Goal: Task Accomplishment & Management: Manage account settings

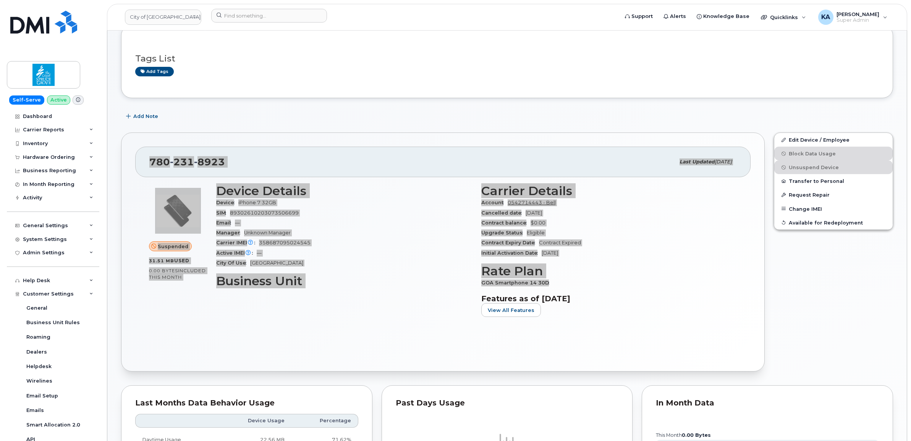
scroll to position [143, 0]
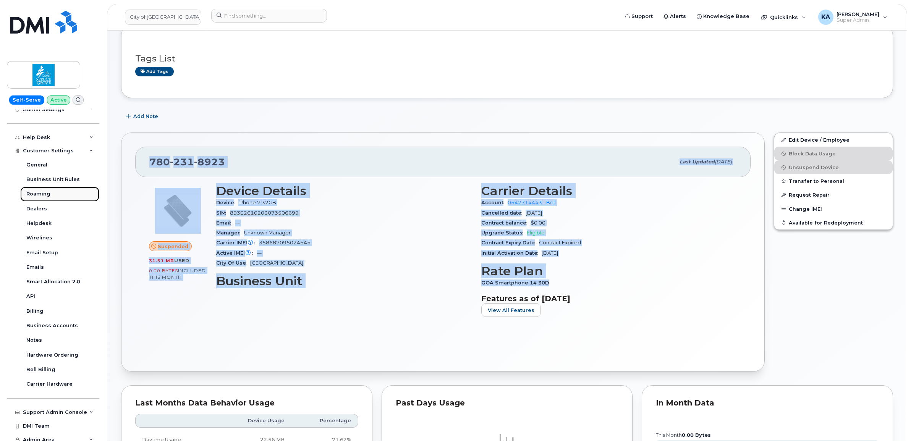
click at [36, 191] on link "Roaming" at bounding box center [59, 194] width 79 height 15
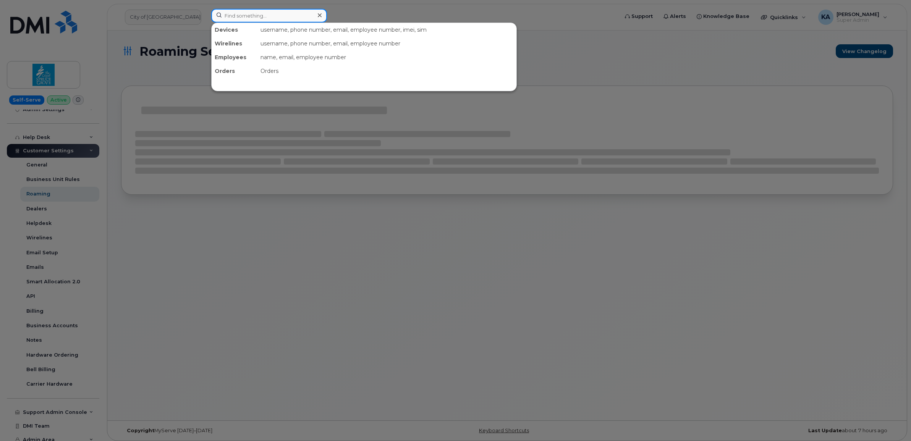
click at [268, 16] on input at bounding box center [269, 16] width 116 height 14
paste input "5064786491"
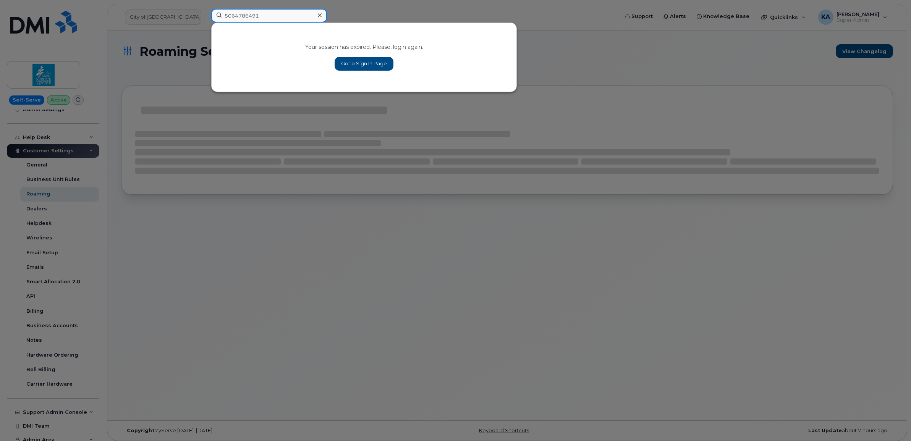
type input "5064786491"
click at [363, 65] on link "Go to Sign In Page" at bounding box center [364, 64] width 59 height 14
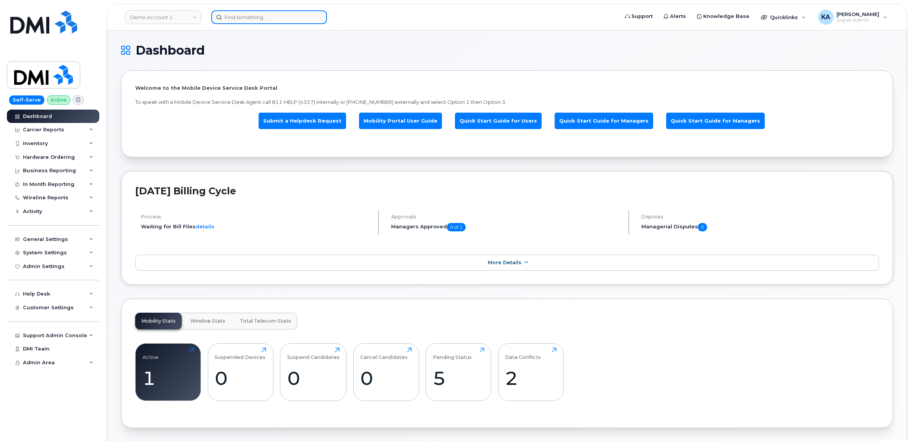
click at [256, 16] on input at bounding box center [269, 17] width 116 height 14
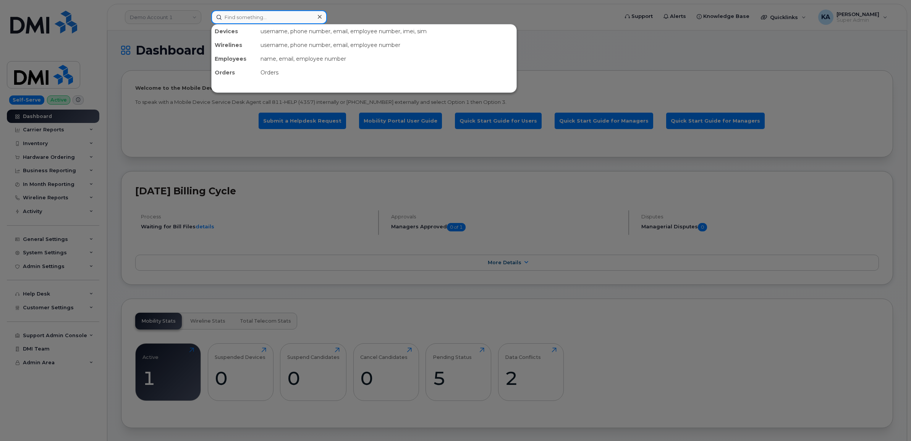
paste input "5064786491"
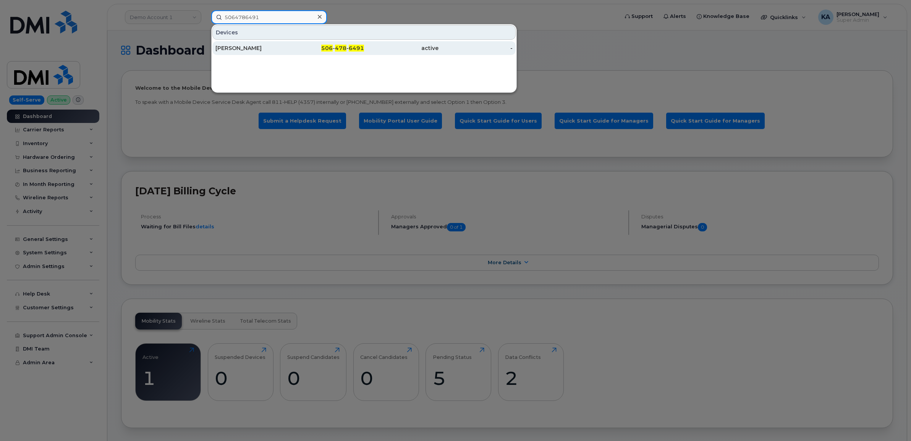
type input "5064786491"
click at [271, 47] on div "[PERSON_NAME]" at bounding box center [253, 48] width 75 height 8
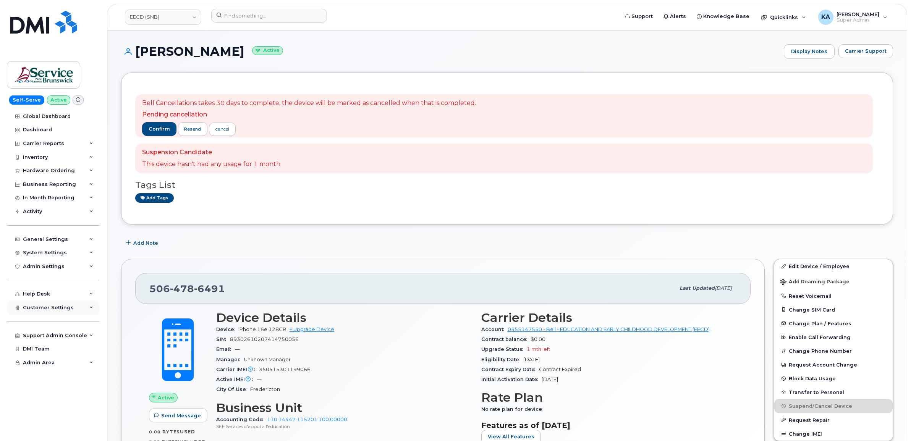
click at [46, 309] on span "Customer Settings" at bounding box center [48, 308] width 51 height 6
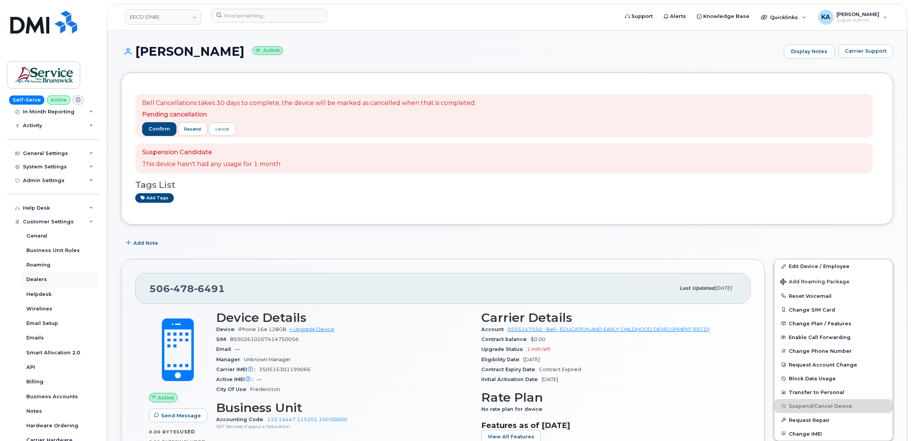
scroll to position [96, 0]
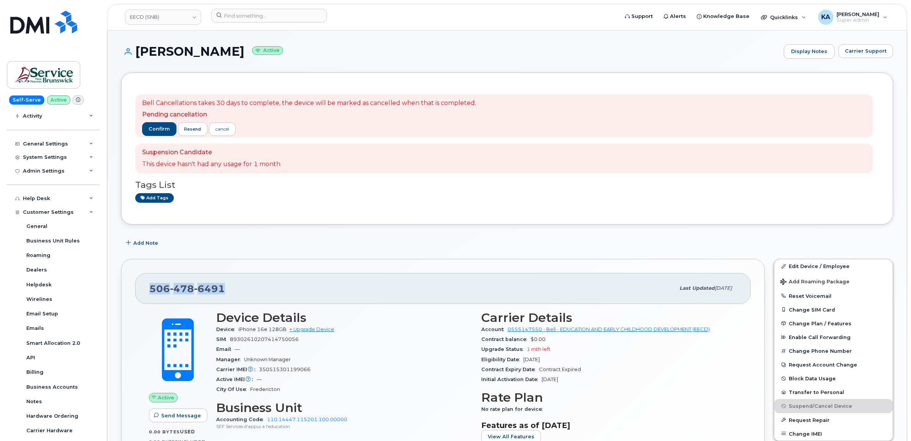
drag, startPoint x: 230, startPoint y: 289, endPoint x: 147, endPoint y: 296, distance: 82.4
click at [147, 296] on div "506 478 6491 Last updated Aug 19, 2025" at bounding box center [443, 288] width 616 height 31
drag, startPoint x: 147, startPoint y: 296, endPoint x: 157, endPoint y: 291, distance: 11.1
copy span "506 478 6491"
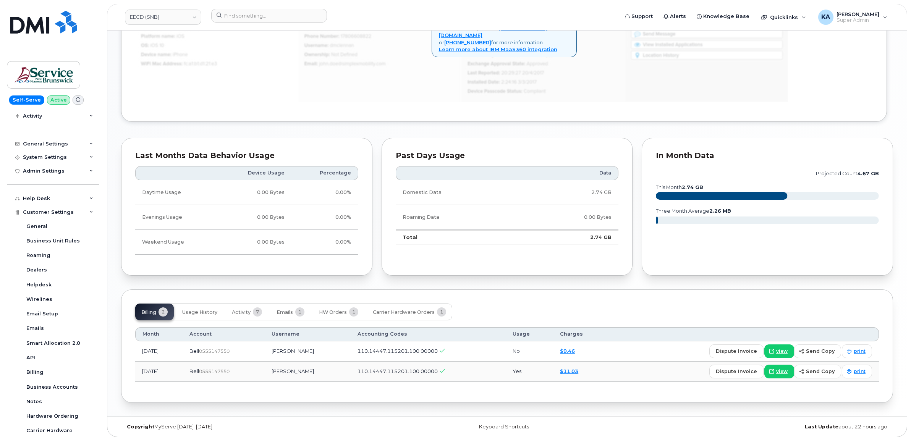
scroll to position [576, 0]
click at [251, 310] on span "Activity" at bounding box center [241, 313] width 19 height 6
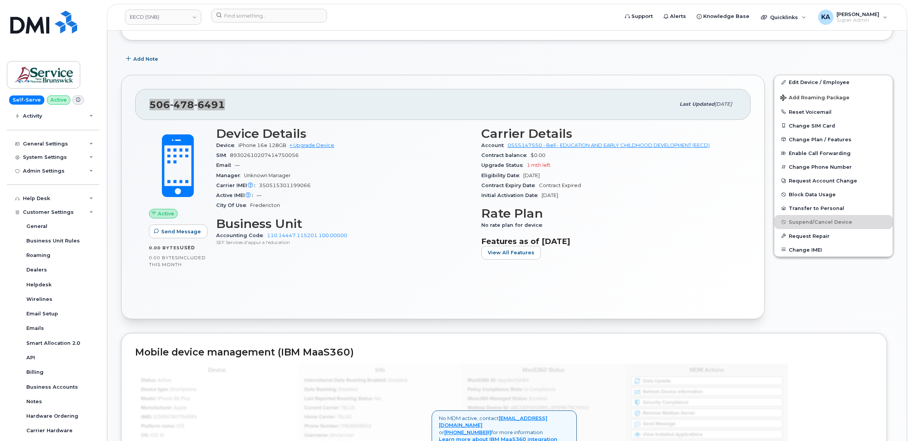
scroll to position [0, 0]
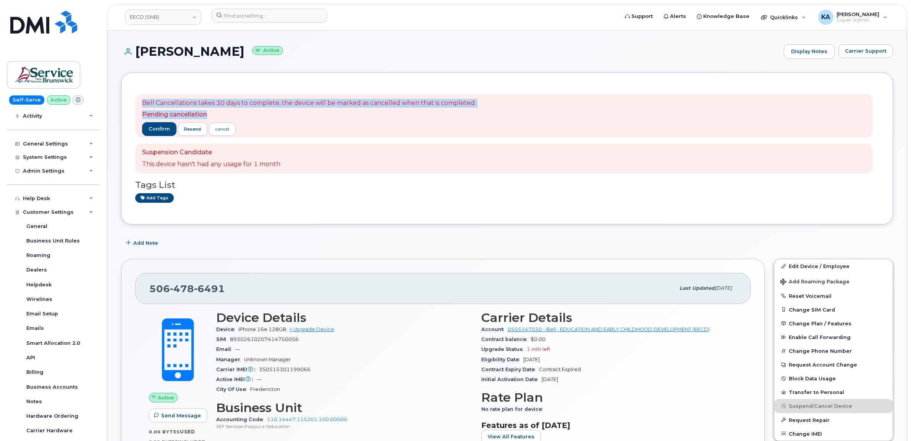
drag, startPoint x: 138, startPoint y: 100, endPoint x: 224, endPoint y: 115, distance: 86.6
click at [224, 115] on div "Bell Cancellations takes 30 days to complete, the device will be marked as canc…" at bounding box center [504, 116] width 738 height 44
drag, startPoint x: 224, startPoint y: 115, endPoint x: 203, endPoint y: 102, distance: 24.4
copy span "Bell Cancellations takes 30 days to complete, the device will be marked as canc…"
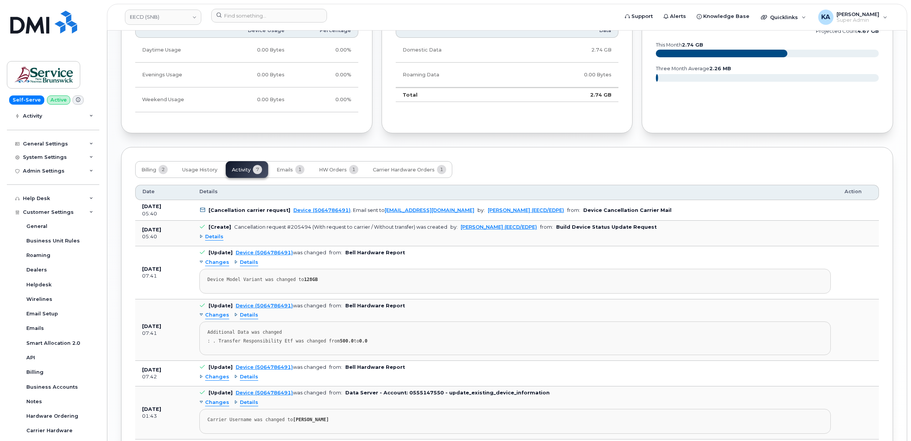
scroll to position [715, 0]
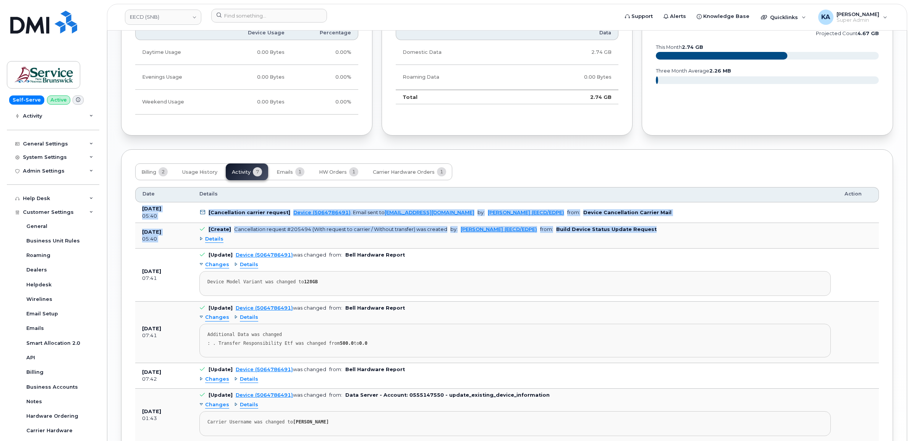
drag, startPoint x: 142, startPoint y: 211, endPoint x: 653, endPoint y: 233, distance: 511.4
click at [653, 233] on tbody "Sep 10, 2025 05:40 [Cancellation carrier request] Device (5064786491) . Email s…" at bounding box center [507, 335] width 744 height 265
drag, startPoint x: 653, startPoint y: 233, endPoint x: 614, endPoint y: 232, distance: 38.6
copy tbody "Sep 10, 2025 05:40 [Cancellation carrier request] Device (5064786491) . Email s…"
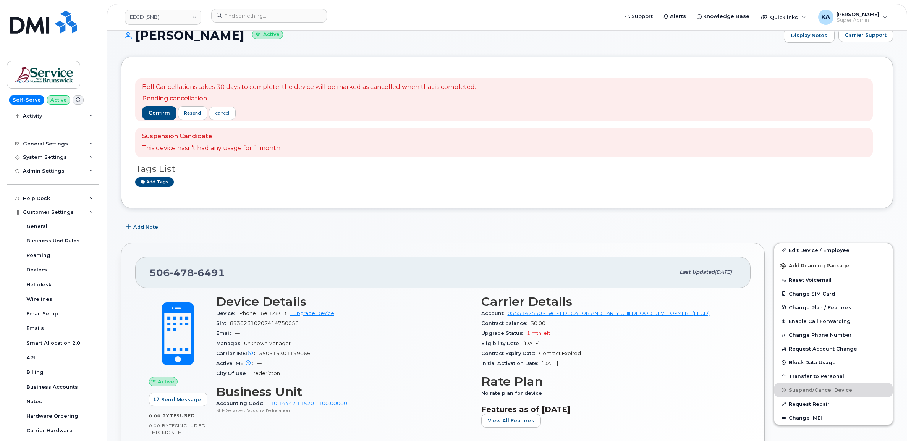
scroll to position [0, 0]
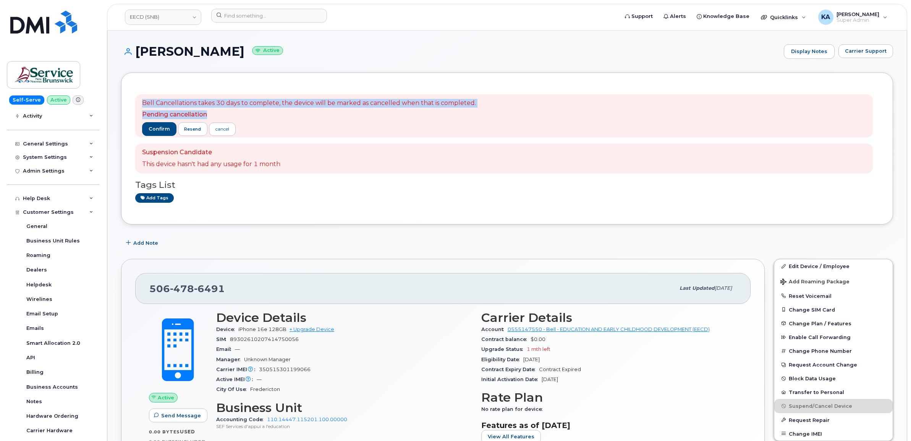
drag, startPoint x: 142, startPoint y: 100, endPoint x: 211, endPoint y: 112, distance: 69.7
click at [211, 112] on span "Bell Cancellations takes 30 days to complete, the device will be marked as canc…" at bounding box center [309, 109] width 334 height 21
drag, startPoint x: 211, startPoint y: 112, endPoint x: 198, endPoint y: 112, distance: 13.0
copy span "Bell Cancellations takes 30 days to complete, the device will be marked as canc…"
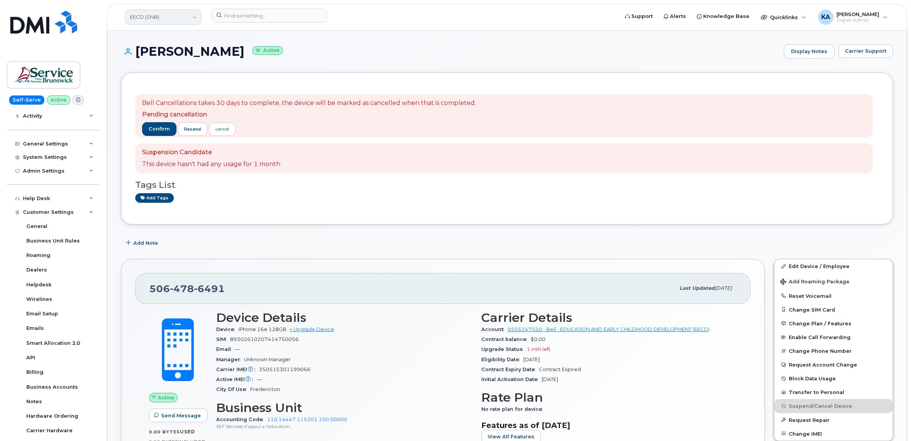
click at [157, 16] on link "EECD (SNB)" at bounding box center [163, 17] width 76 height 15
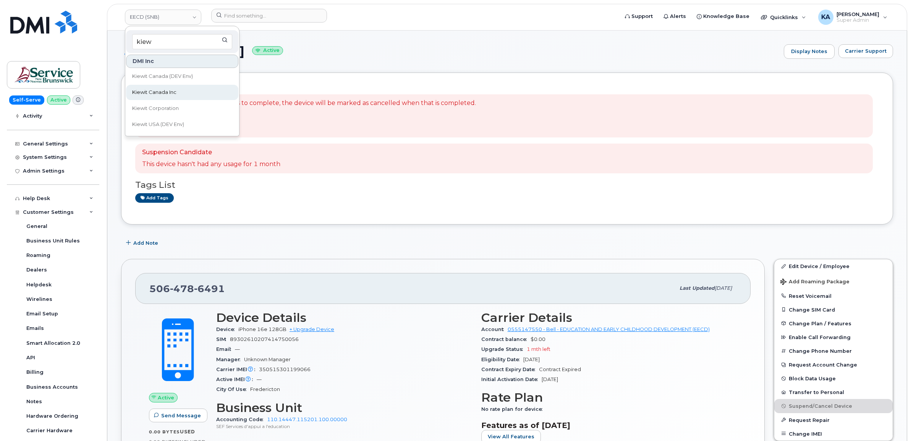
type input "kiew"
click at [149, 92] on span "Kiewit Canada Inc" at bounding box center [154, 93] width 44 height 8
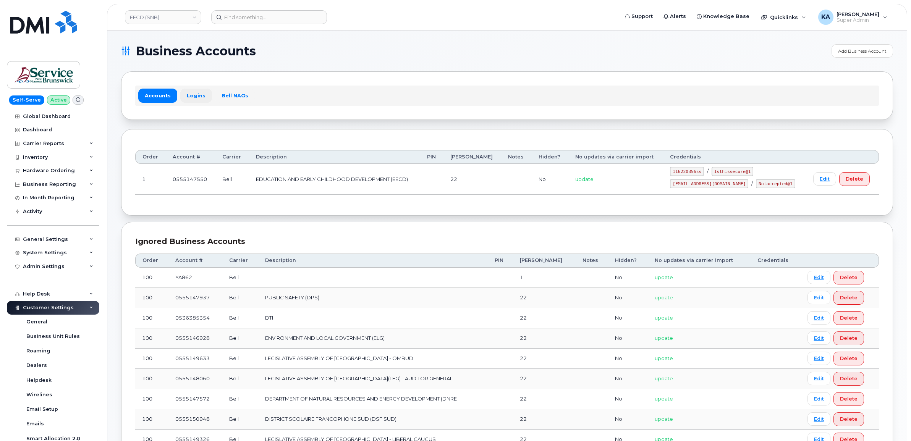
click at [195, 94] on link "Logins" at bounding box center [196, 96] width 32 height 14
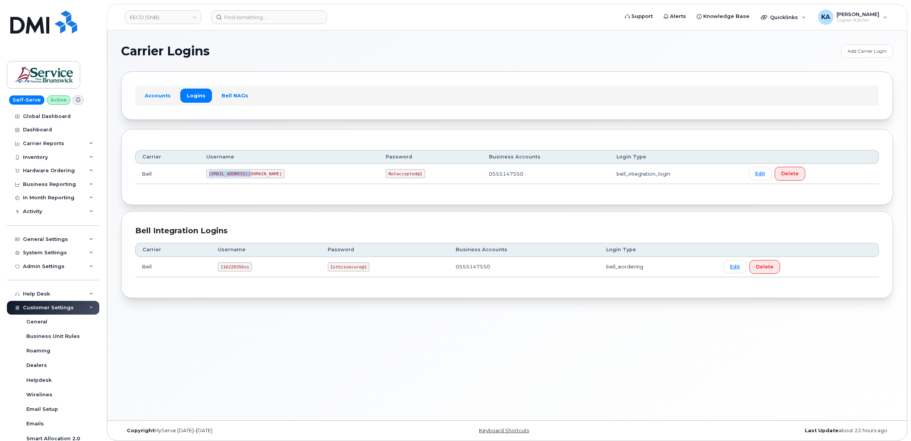
drag, startPoint x: 213, startPoint y: 176, endPoint x: 253, endPoint y: 176, distance: 40.1
click at [253, 176] on code "ms-snb@dminc.com" at bounding box center [245, 173] width 78 height 9
drag, startPoint x: 253, startPoint y: 176, endPoint x: 247, endPoint y: 175, distance: 6.2
copy code "ms-snb@dminc.com"
drag, startPoint x: 340, startPoint y: 175, endPoint x: 375, endPoint y: 181, distance: 35.2
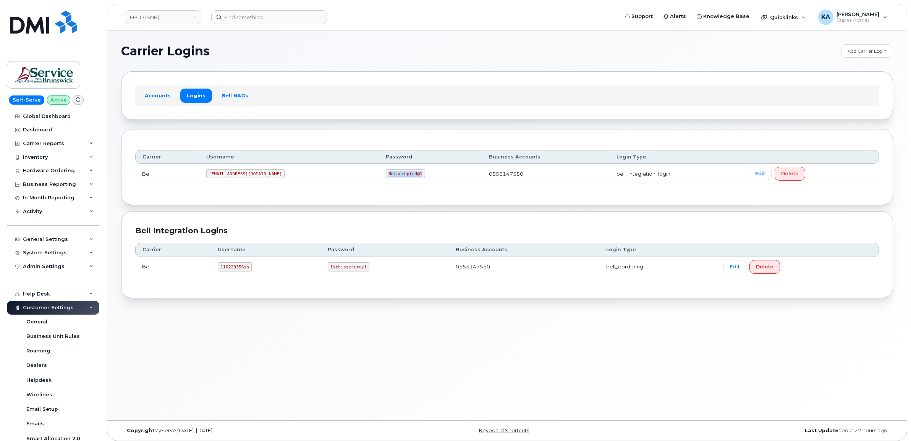
click at [379, 181] on td "Notaccepted@1" at bounding box center [430, 174] width 103 height 20
drag, startPoint x: 375, startPoint y: 181, endPoint x: 364, endPoint y: 175, distance: 12.5
copy code "Notaccepted@1"
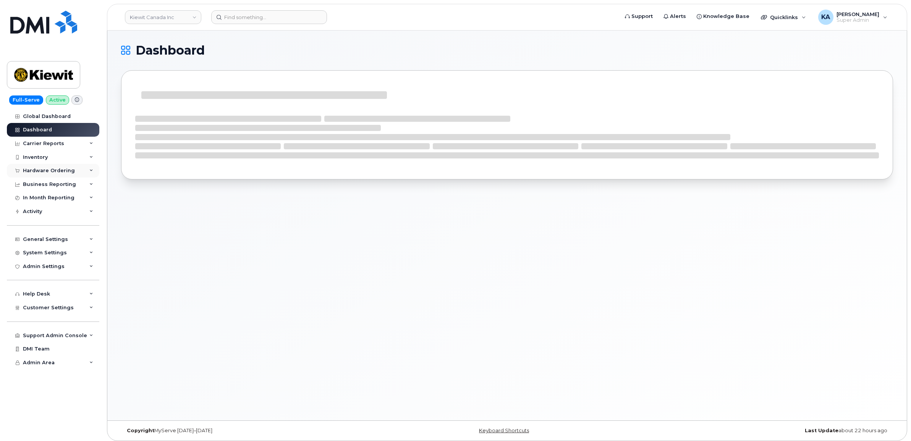
click at [61, 171] on div "Hardware Ordering" at bounding box center [49, 171] width 52 height 6
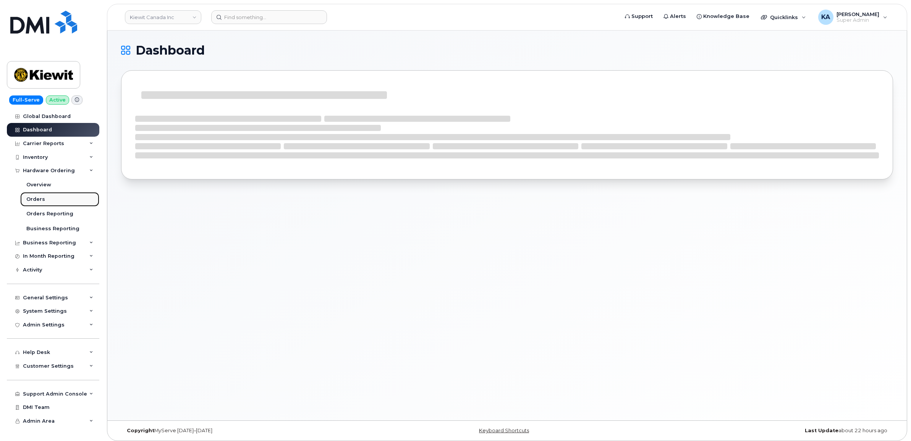
click at [36, 199] on div "Orders" at bounding box center [35, 199] width 19 height 7
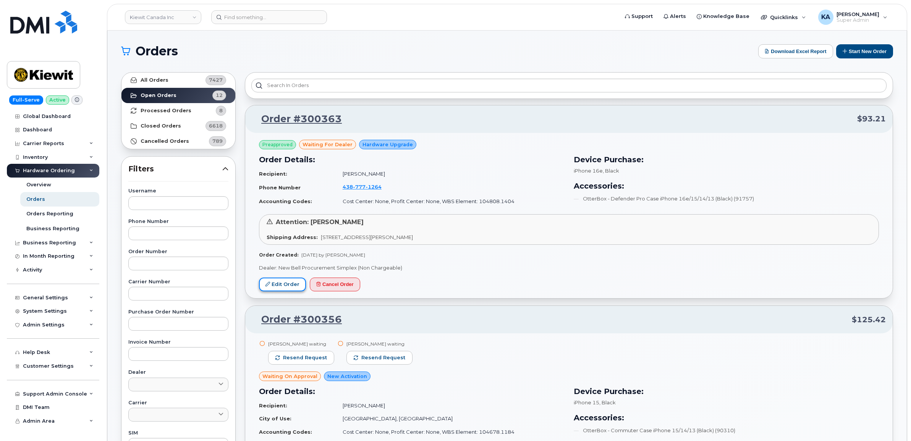
click at [277, 284] on link "Edit Order" at bounding box center [282, 285] width 47 height 14
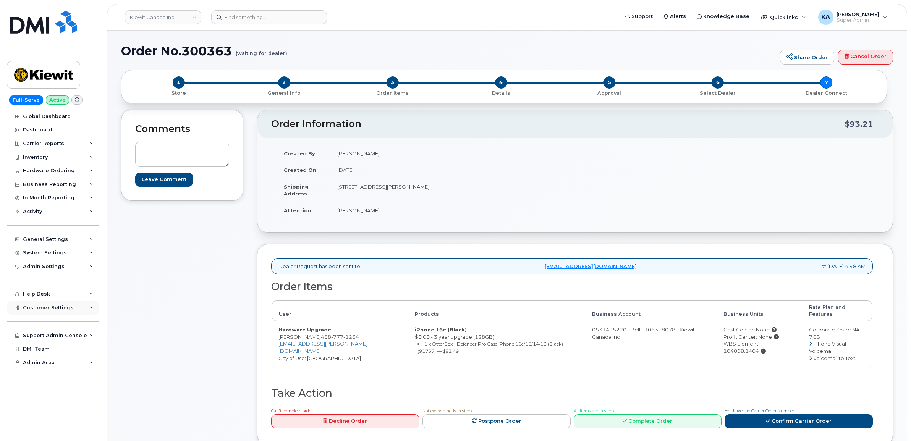
click at [58, 311] on span "Customer Settings" at bounding box center [48, 308] width 51 height 6
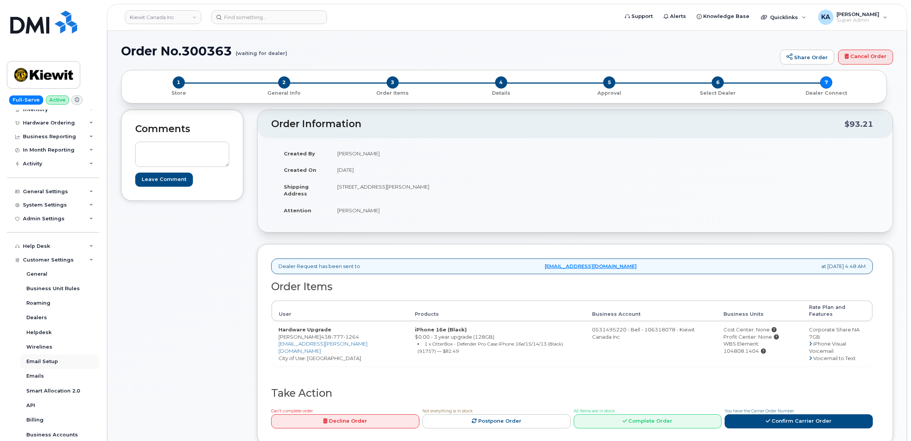
scroll to position [96, 0]
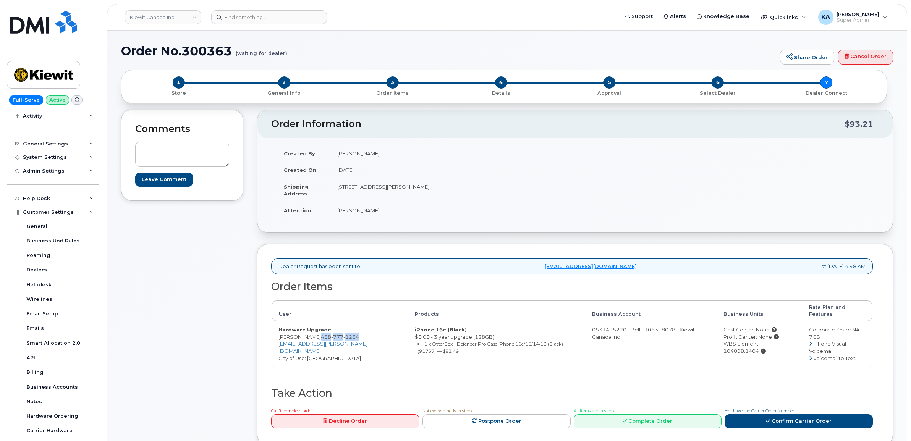
drag, startPoint x: 319, startPoint y: 329, endPoint x: 361, endPoint y: 329, distance: 42.4
click at [361, 329] on td "Hardware Upgrade [PERSON_NAME] [PHONE_NUMBER] [PERSON_NAME][EMAIL_ADDRESS][PERS…" at bounding box center [340, 343] width 136 height 45
drag, startPoint x: 361, startPoint y: 329, endPoint x: 350, endPoint y: 332, distance: 11.9
copy span "[PHONE_NUMBER]"
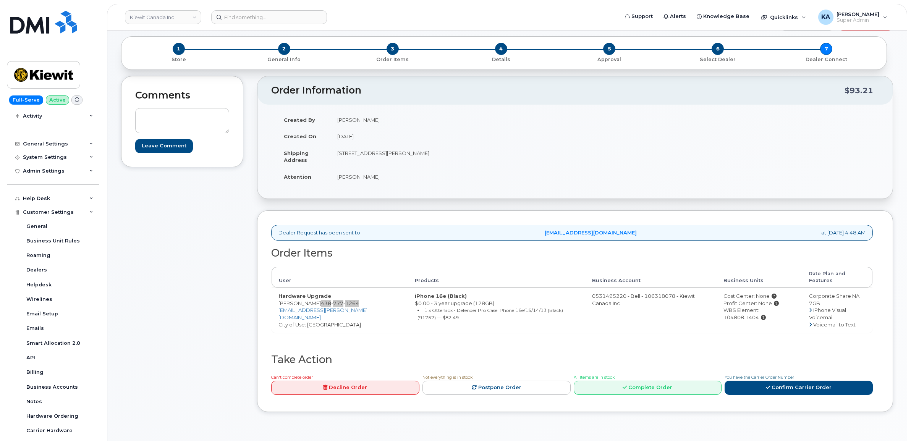
scroll to position [48, 0]
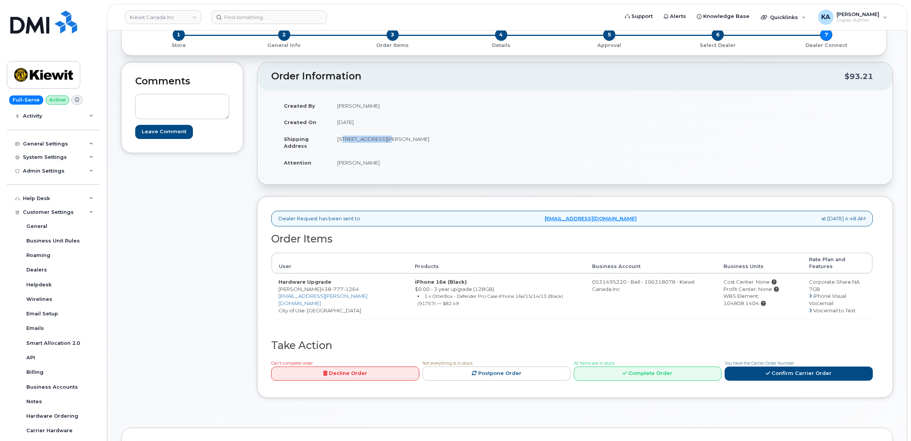
drag, startPoint x: 334, startPoint y: 140, endPoint x: 383, endPoint y: 143, distance: 48.6
click at [383, 143] on td "[STREET_ADDRESS][PERSON_NAME]" at bounding box center [450, 143] width 239 height 24
drag, startPoint x: 383, startPoint y: 143, endPoint x: 378, endPoint y: 140, distance: 5.3
copy td "[STREET_ADDRESS][PERSON_NAME]"
drag, startPoint x: 423, startPoint y: 139, endPoint x: 457, endPoint y: 140, distance: 34.0
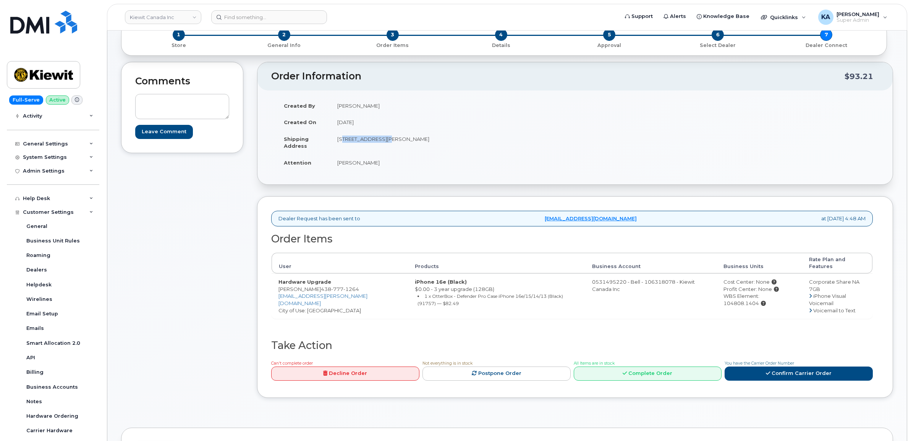
click at [458, 140] on td "[STREET_ADDRESS][PERSON_NAME]" at bounding box center [450, 143] width 239 height 24
drag, startPoint x: 457, startPoint y: 140, endPoint x: 446, endPoint y: 140, distance: 11.1
copy td "K1H 1E1"
drag, startPoint x: 331, startPoint y: 164, endPoint x: 395, endPoint y: 167, distance: 63.5
click at [396, 167] on td "[PERSON_NAME]" at bounding box center [450, 162] width 239 height 17
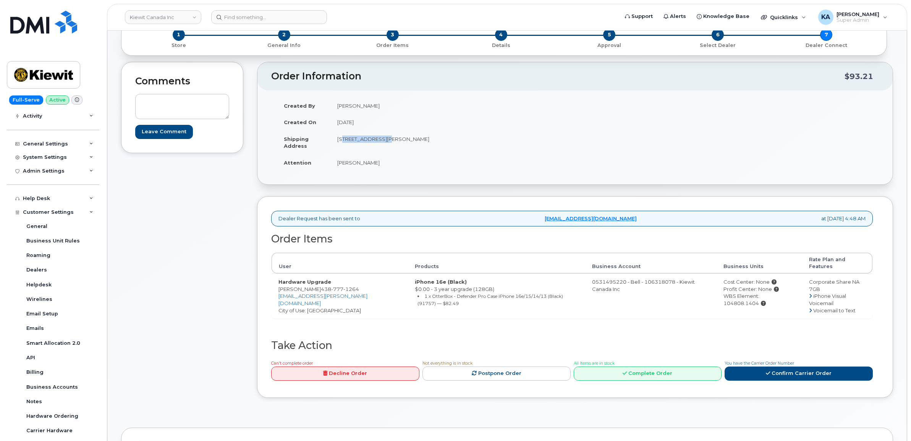
drag, startPoint x: 395, startPoint y: 167, endPoint x: 373, endPoint y: 163, distance: 22.2
copy td "[PERSON_NAME]"
drag, startPoint x: 277, startPoint y: 284, endPoint x: 318, endPoint y: 287, distance: 40.6
click at [318, 287] on td "Hardware Upgrade [PERSON_NAME] [PHONE_NUMBER] [PERSON_NAME][EMAIL_ADDRESS][PERS…" at bounding box center [340, 296] width 136 height 45
drag, startPoint x: 318, startPoint y: 287, endPoint x: 308, endPoint y: 284, distance: 10.0
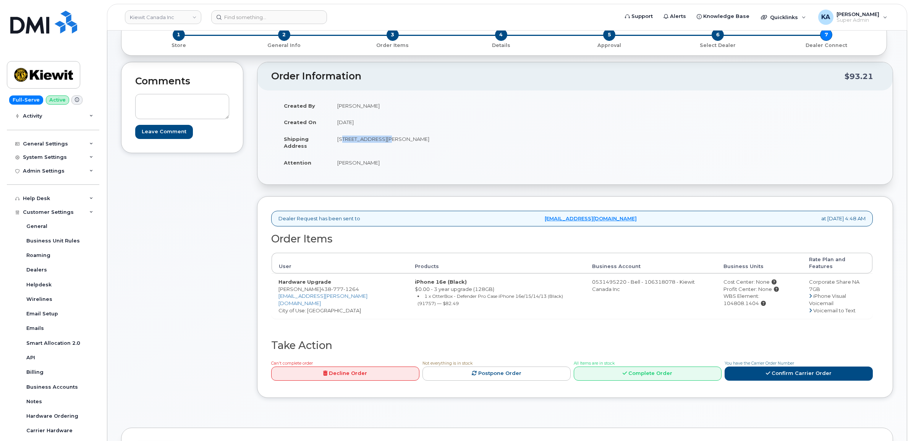
copy td "[PERSON_NAME]"
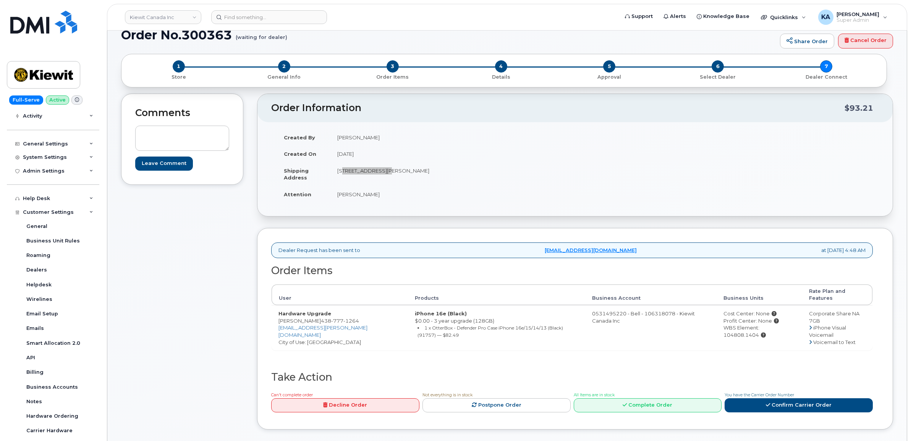
scroll to position [0, 0]
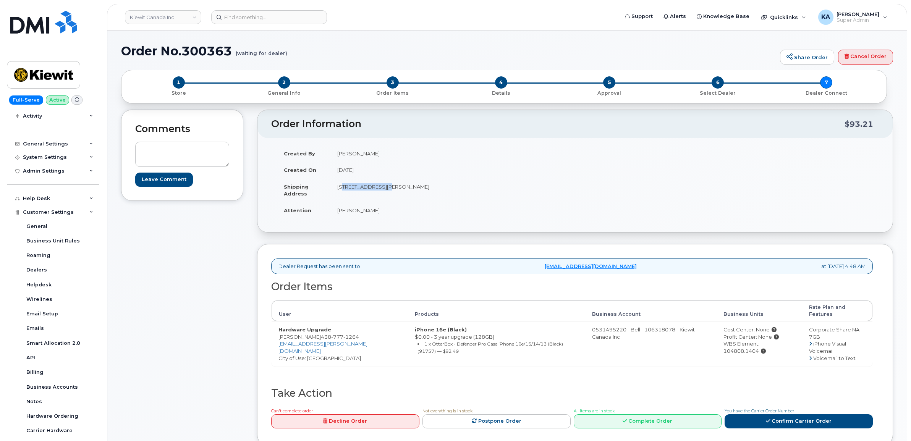
drag, startPoint x: 713, startPoint y: 339, endPoint x: 789, endPoint y: 339, distance: 76.4
click at [789, 339] on td "Cost Center: None Profit Center: None WBS Element: 104808.1404" at bounding box center [760, 343] width 86 height 45
drag, startPoint x: 788, startPoint y: 339, endPoint x: 765, endPoint y: 339, distance: 22.9
copy div "WBS Element: 104808.1404"
click at [767, 419] on icon at bounding box center [768, 421] width 4 height 5
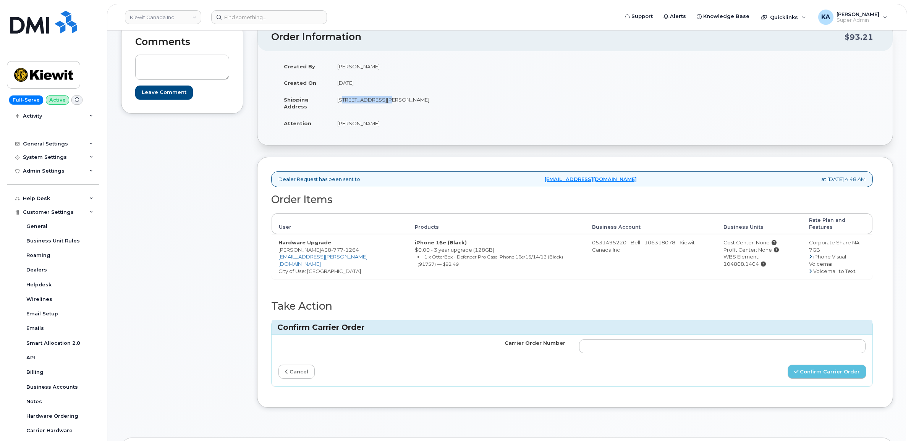
scroll to position [96, 0]
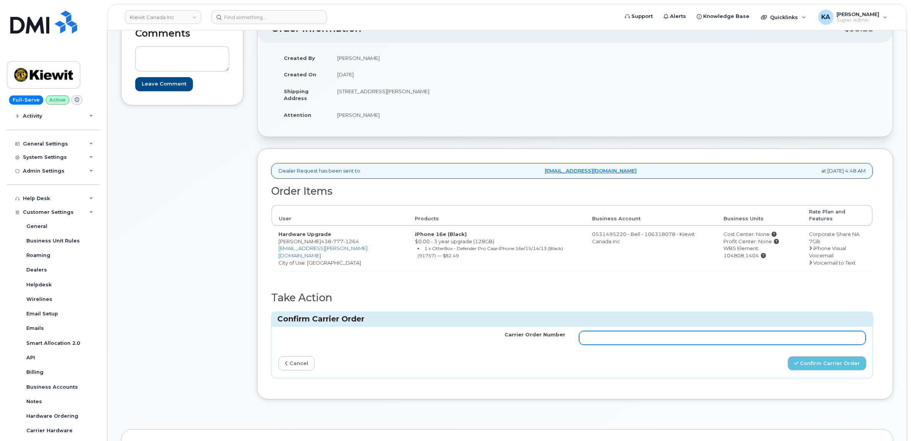
drag, startPoint x: 645, startPoint y: 335, endPoint x: 646, endPoint y: 331, distance: 4.8
click at [645, 335] on input "Carrier Order Number" at bounding box center [722, 338] width 287 height 14
paste input "3014399"
type input "3014399"
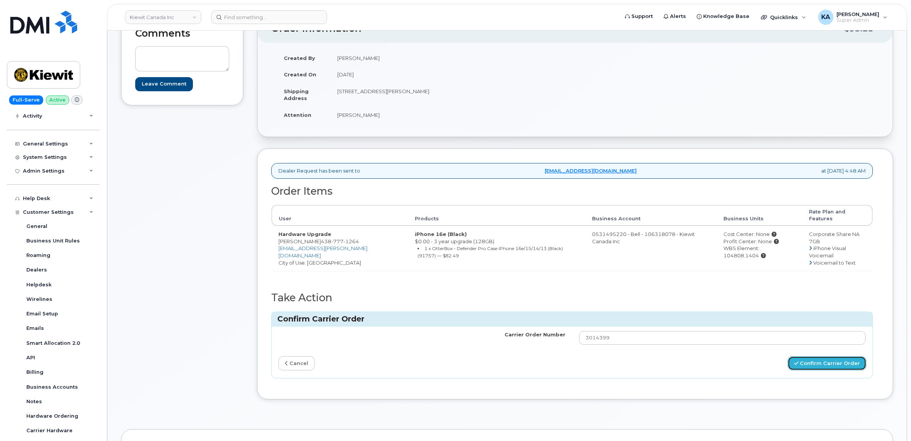
click at [820, 357] on button "Confirm Carrier Order" at bounding box center [827, 364] width 79 height 14
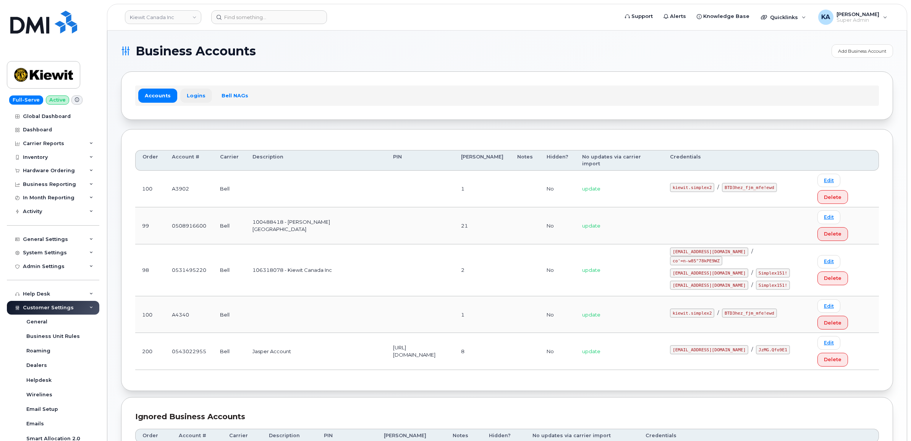
click at [194, 98] on link "Logins" at bounding box center [196, 96] width 32 height 14
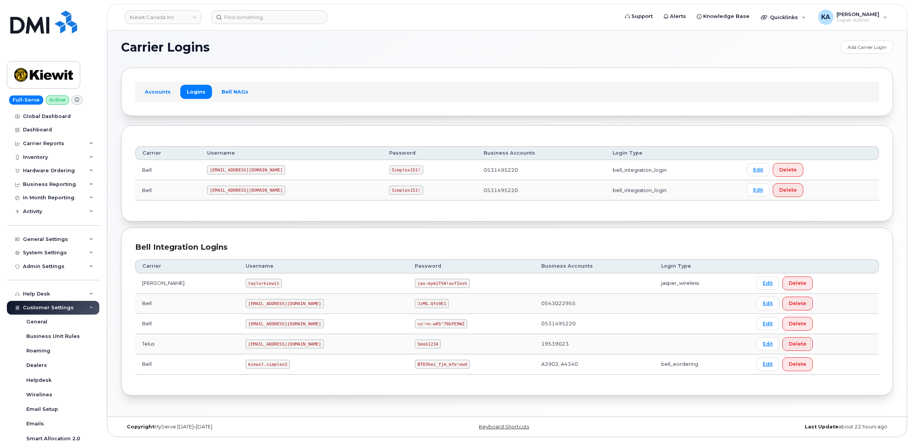
scroll to position [5, 0]
drag, startPoint x: 227, startPoint y: 366, endPoint x: 266, endPoint y: 367, distance: 38.6
click at [266, 367] on code "kiewit.simplex2" at bounding box center [268, 364] width 44 height 9
drag, startPoint x: 266, startPoint y: 367, endPoint x: 259, endPoint y: 366, distance: 6.7
copy code "kiewit.simplex2"
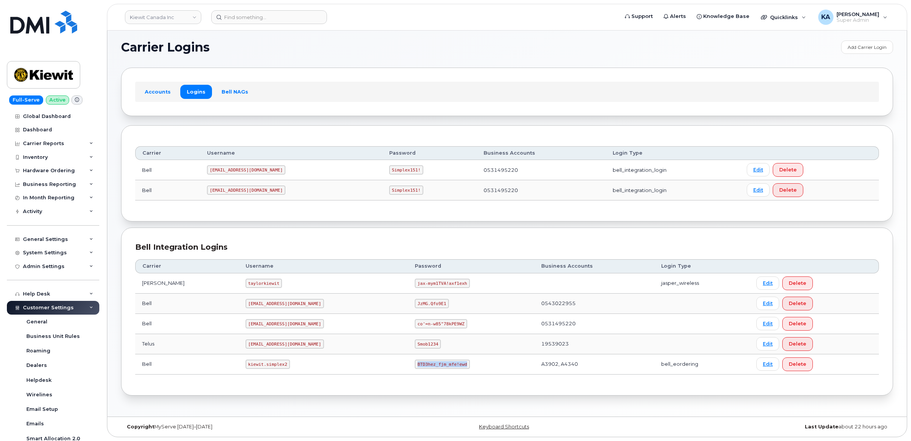
drag, startPoint x: 378, startPoint y: 366, endPoint x: 439, endPoint y: 367, distance: 60.4
click at [439, 367] on td "BTD3hez_fjm_mfe!ewd" at bounding box center [471, 365] width 126 height 20
drag, startPoint x: 439, startPoint y: 367, endPoint x: 412, endPoint y: 365, distance: 26.8
copy code "BTD3hez_fjm_mfe!ewd"
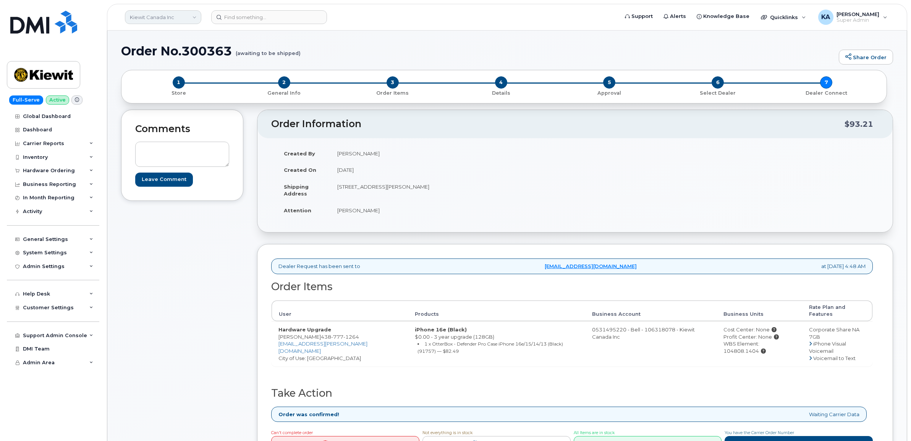
click at [149, 18] on link "Kiewit Canada Inc" at bounding box center [163, 17] width 76 height 14
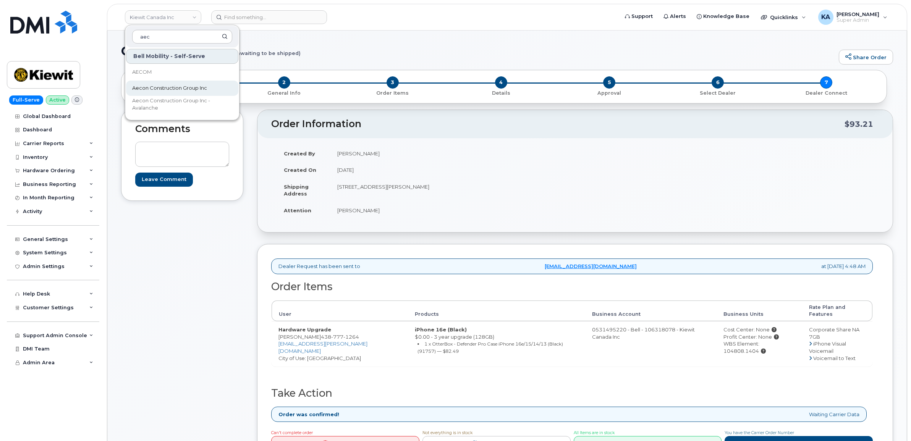
type input "aec"
click at [150, 86] on span "Aecon Construction Group Inc" at bounding box center [169, 88] width 75 height 8
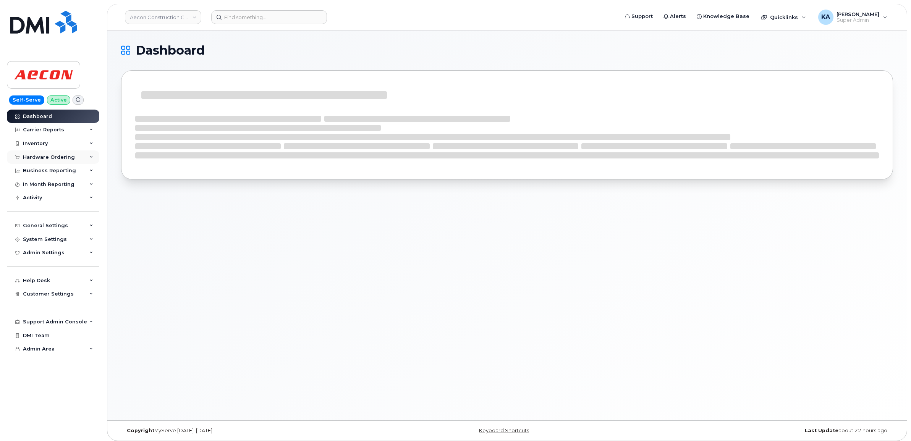
click at [65, 158] on div "Hardware Ordering" at bounding box center [49, 157] width 52 height 6
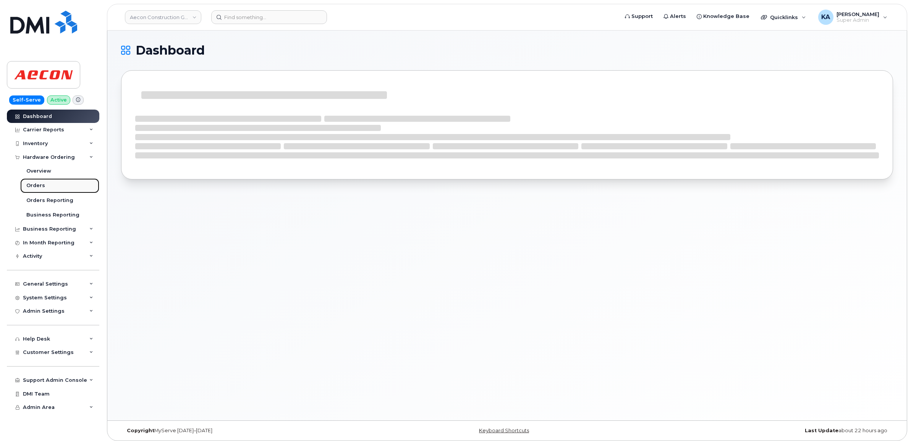
click at [34, 183] on div "Orders" at bounding box center [35, 185] width 19 height 7
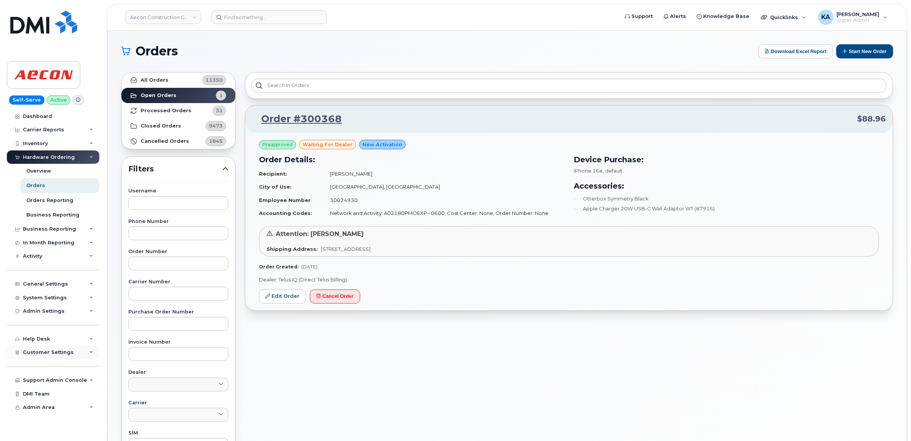
click at [66, 355] on span "Customer Settings" at bounding box center [48, 353] width 51 height 6
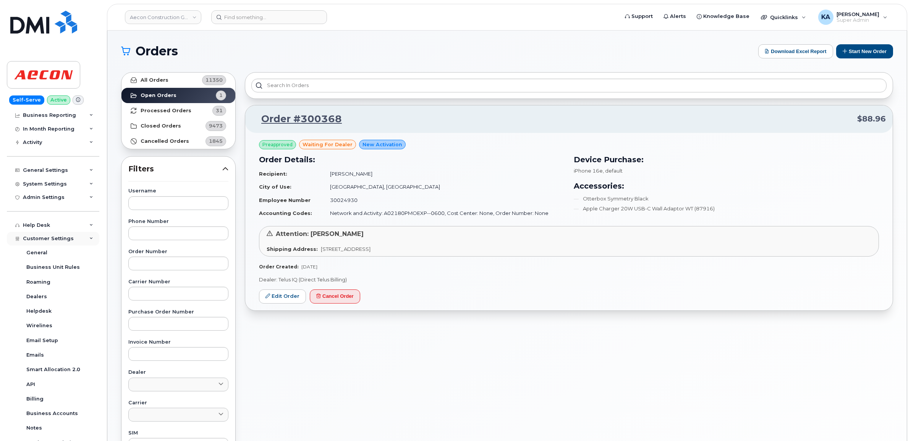
scroll to position [143, 0]
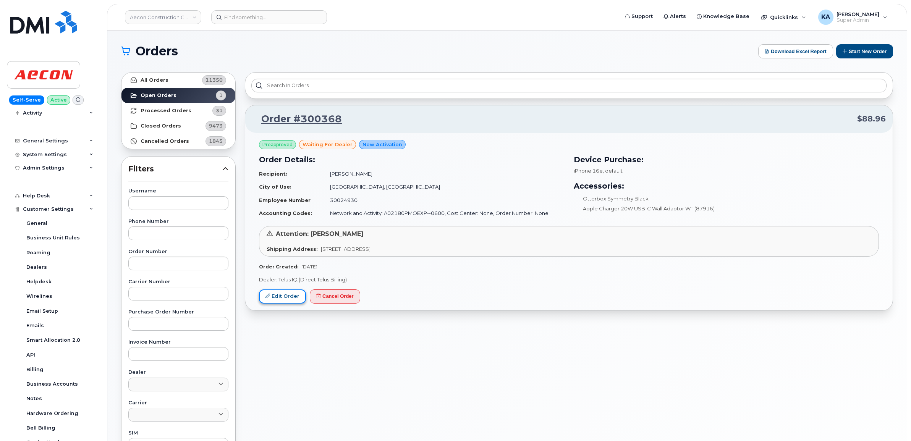
click at [290, 299] on link "Edit Order" at bounding box center [282, 297] width 47 height 14
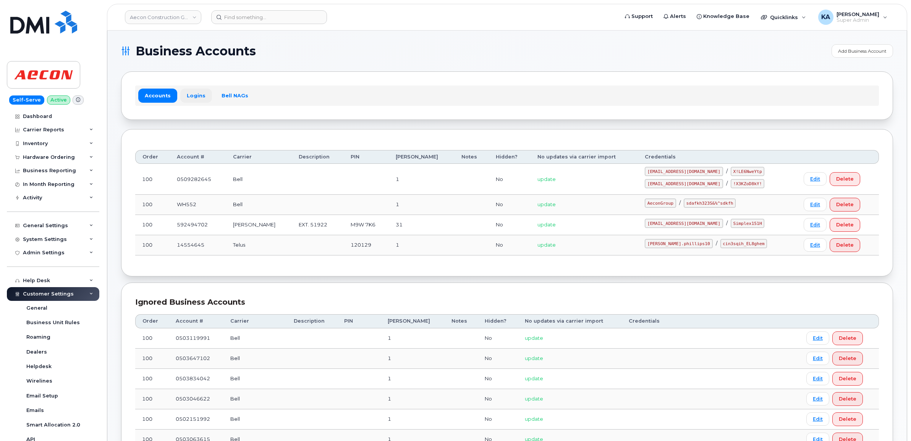
click at [192, 96] on link "Logins" at bounding box center [196, 96] width 32 height 14
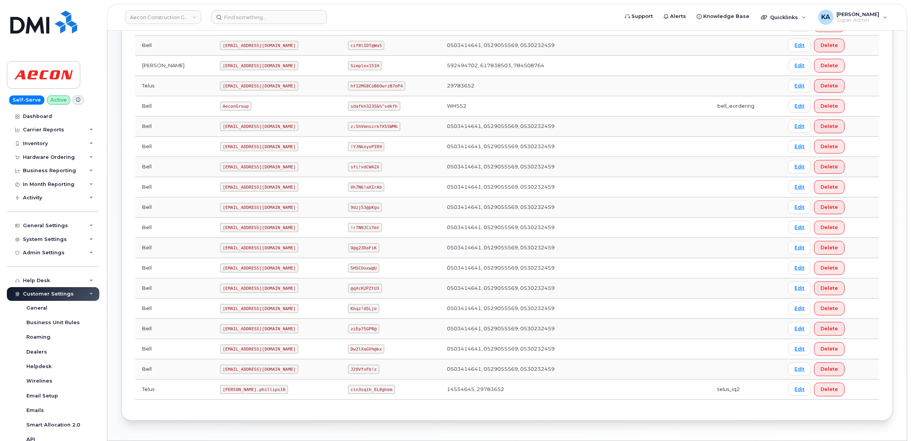
scroll to position [269, 0]
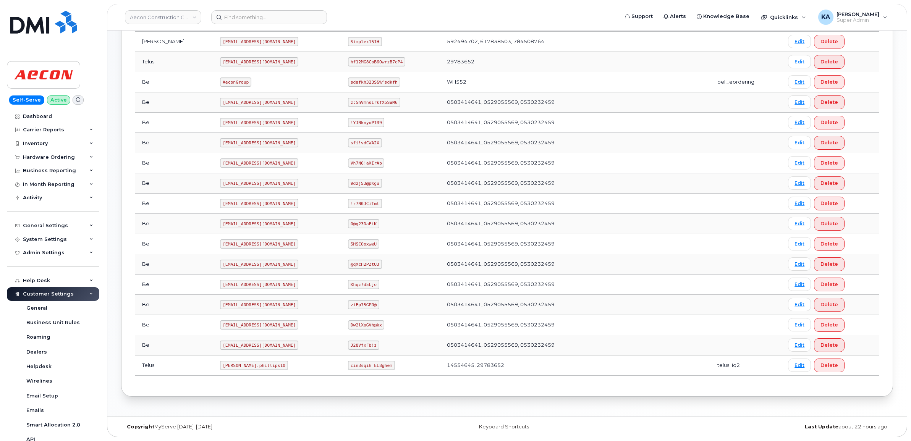
click at [220, 365] on code "[PERSON_NAME].phillips10" at bounding box center [254, 365] width 68 height 9
drag, startPoint x: 199, startPoint y: 365, endPoint x: 191, endPoint y: 379, distance: 16.4
click at [191, 379] on div "Carrier Username Password Business Accounts Login Type Bell [EMAIL_ADDRESS][DOM…" at bounding box center [507, 176] width 744 height 412
drag, startPoint x: 191, startPoint y: 365, endPoint x: 231, endPoint y: 364, distance: 40.1
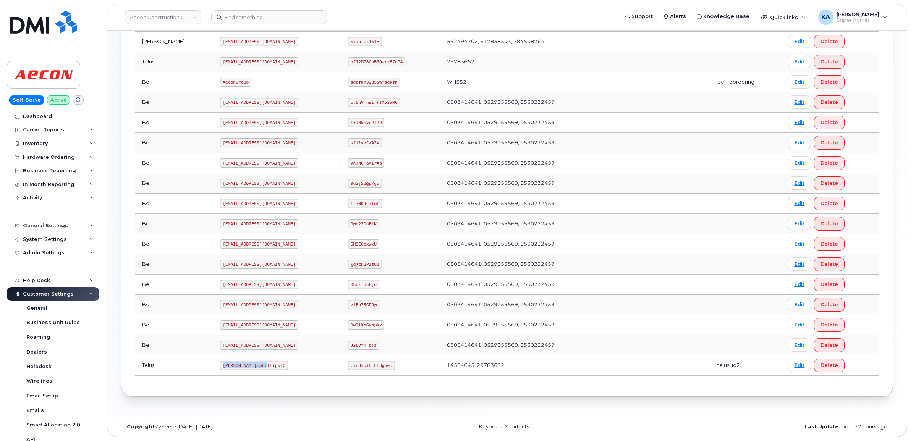
click at [232, 365] on code "Taylor.phillips10" at bounding box center [254, 365] width 68 height 9
drag, startPoint x: 231, startPoint y: 364, endPoint x: 219, endPoint y: 364, distance: 12.6
copy code "Taylor.phillips10"
drag, startPoint x: 337, startPoint y: 365, endPoint x: 379, endPoint y: 366, distance: 42.8
click at [379, 366] on td "cin3sqih_EL8ghem" at bounding box center [390, 366] width 99 height 20
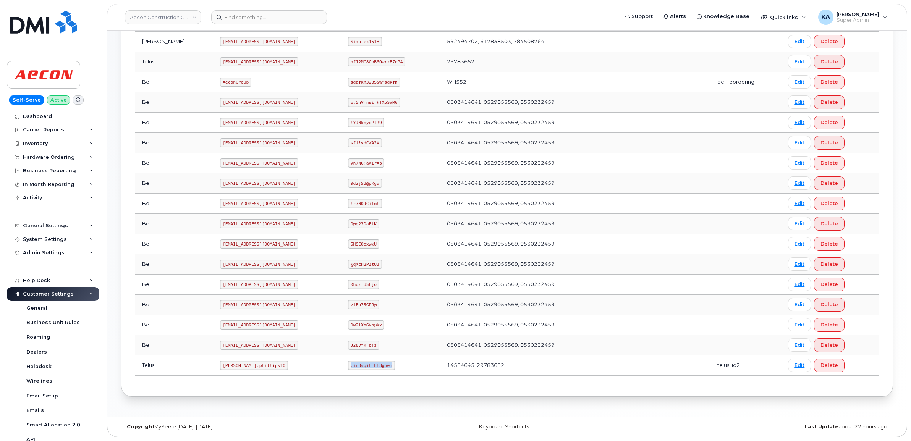
drag, startPoint x: 379, startPoint y: 365, endPoint x: 369, endPoint y: 366, distance: 10.3
copy code "cin3sqih_EL8ghem"
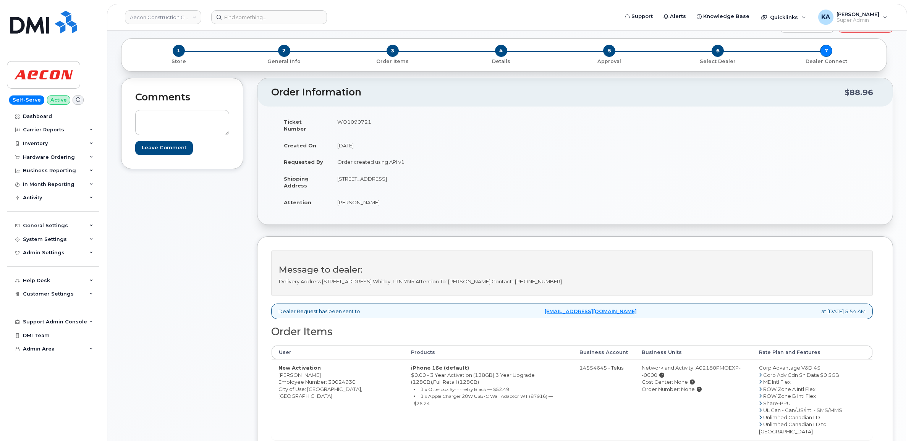
scroll to position [48, 0]
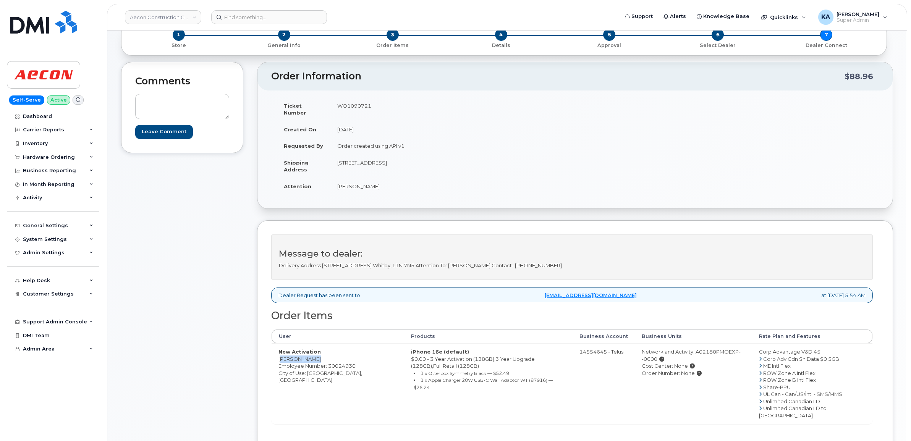
drag, startPoint x: 277, startPoint y: 353, endPoint x: 313, endPoint y: 355, distance: 36.3
click at [313, 355] on td "New Activation [PERSON_NAME] Employee Number: 30024930 City of Use: [GEOGRAPHIC…" at bounding box center [338, 384] width 133 height 81
drag, startPoint x: 313, startPoint y: 355, endPoint x: 307, endPoint y: 354, distance: 6.5
copy td "[PERSON_NAME]"
click at [348, 104] on td "WO1090721" at bounding box center [450, 109] width 239 height 24
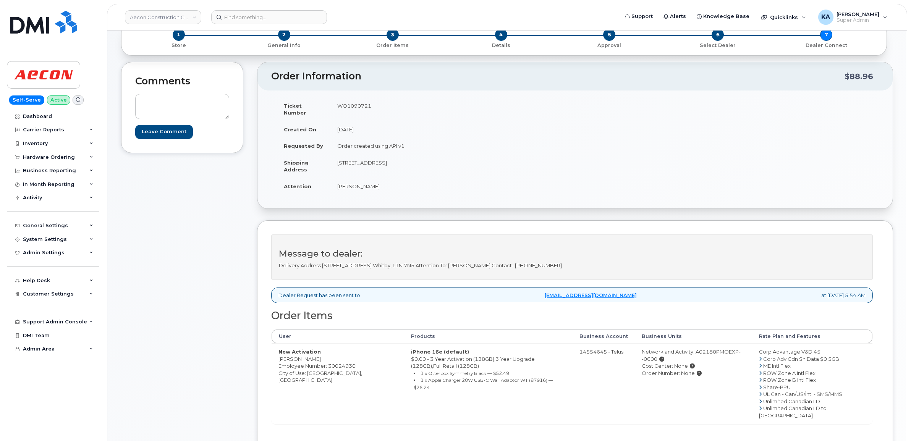
click at [348, 104] on td "WO1090721" at bounding box center [450, 109] width 239 height 24
copy td "WO1090721"
drag, startPoint x: 276, startPoint y: 352, endPoint x: 319, endPoint y: 353, distance: 43.6
click at [319, 353] on td "New Activation [PERSON_NAME] Employee Number: 30024930 City of Use: [GEOGRAPHIC…" at bounding box center [338, 384] width 133 height 81
drag, startPoint x: 319, startPoint y: 353, endPoint x: 308, endPoint y: 352, distance: 11.1
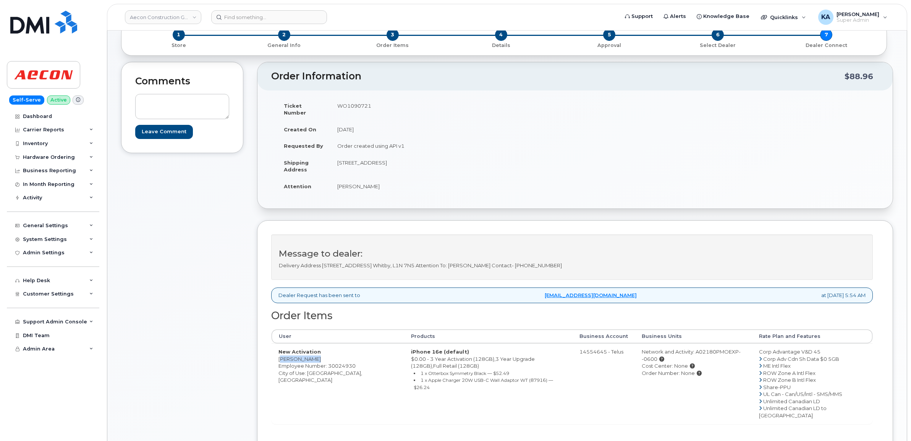
copy td "[PERSON_NAME]"
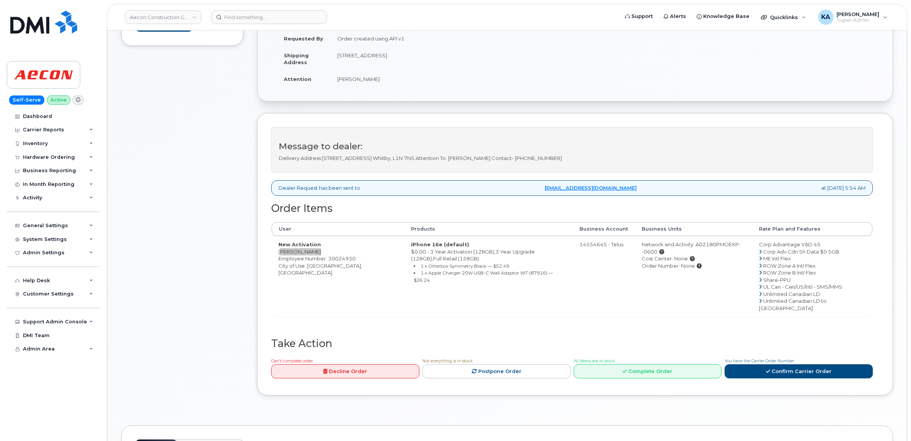
scroll to position [191, 0]
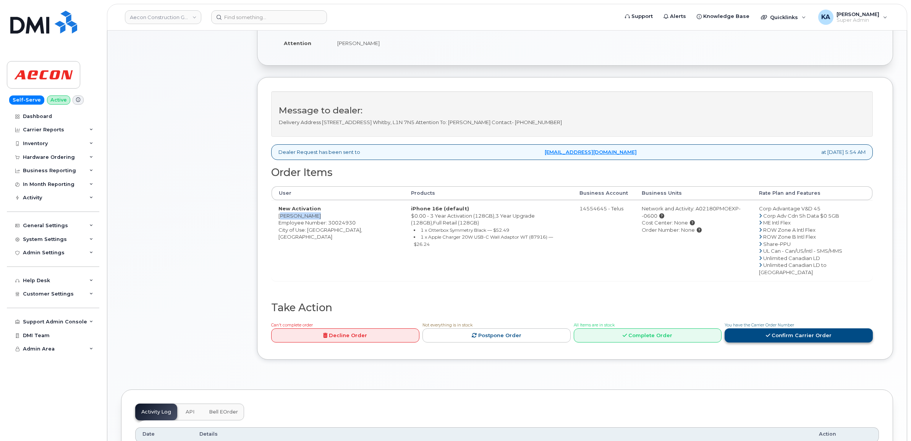
click at [753, 329] on link "Confirm Carrier Order" at bounding box center [799, 336] width 148 height 14
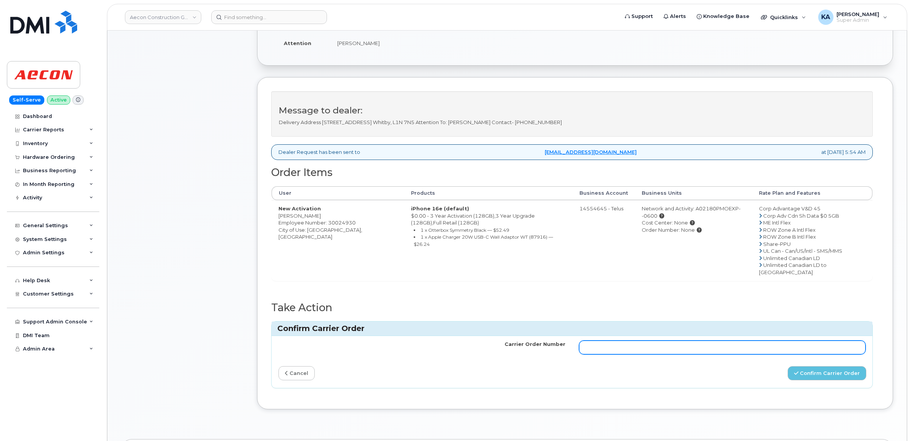
click at [694, 341] on input "Carrier Order Number" at bounding box center [722, 348] width 287 height 14
paste input "TL60026621"
type input "TL60026621"
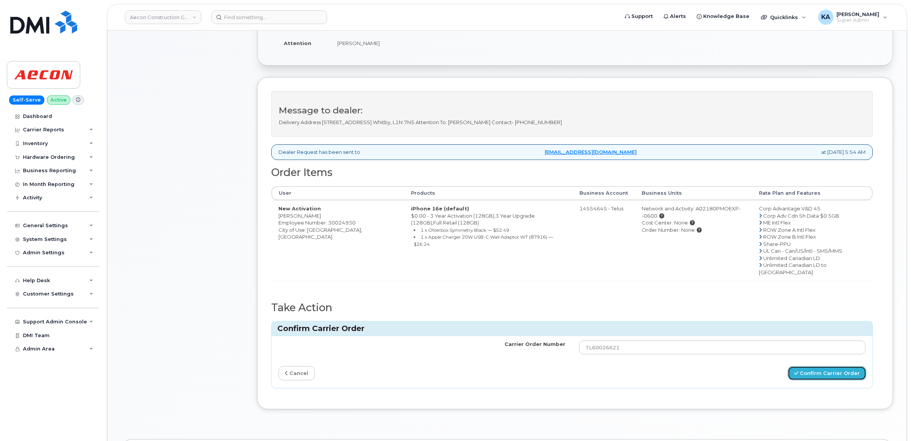
click at [826, 366] on button "Confirm Carrier Order" at bounding box center [827, 373] width 79 height 14
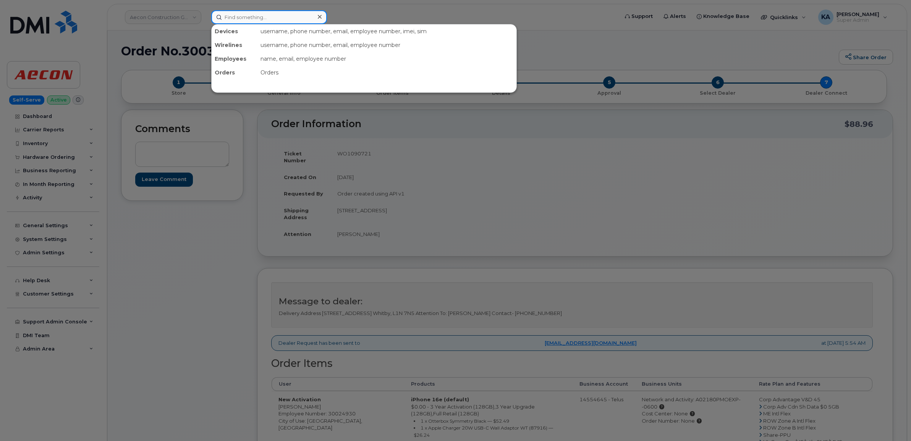
click at [237, 18] on input at bounding box center [269, 17] width 116 height 14
paste input "8678760462"
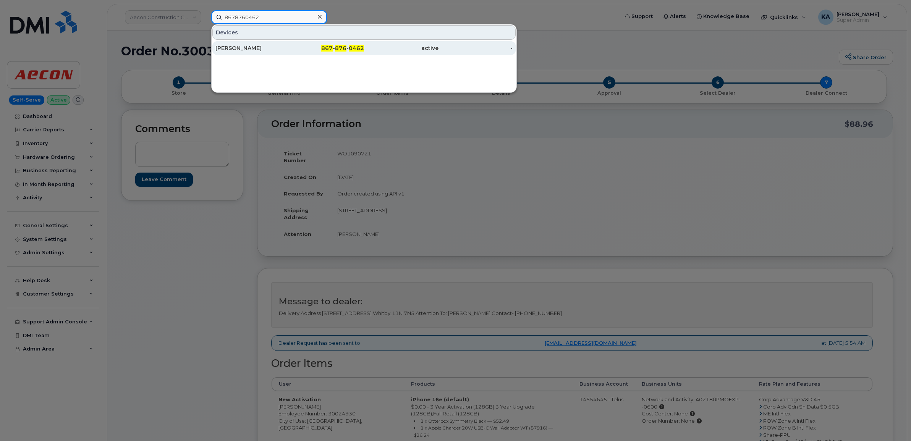
type input "8678760462"
click at [232, 46] on div "Tim Dressel" at bounding box center [253, 48] width 75 height 8
click at [236, 46] on div "Tim Dressel" at bounding box center [253, 48] width 75 height 8
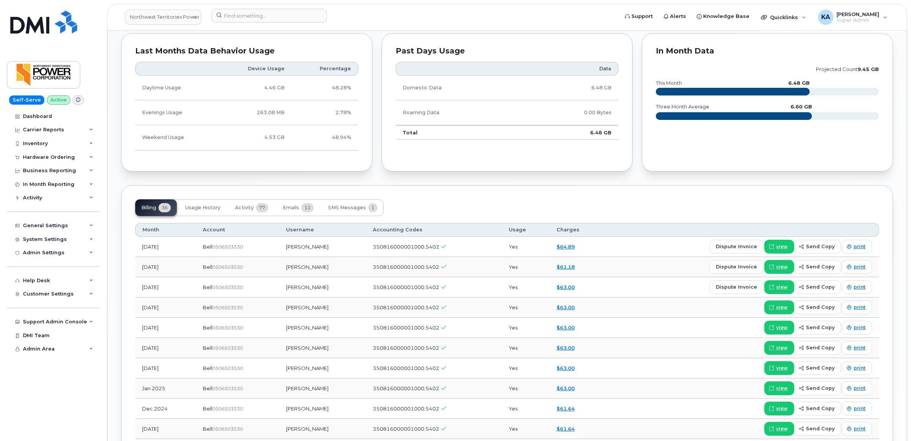
scroll to position [478, 0]
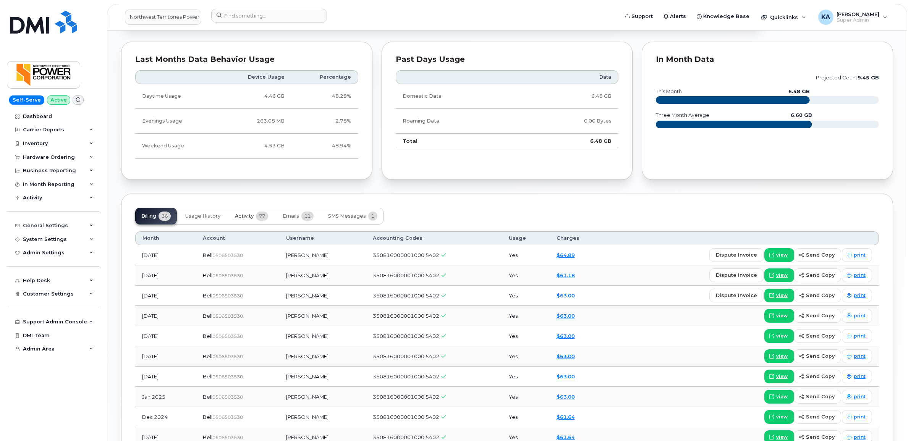
click at [249, 214] on button "Activity 77" at bounding box center [251, 216] width 45 height 17
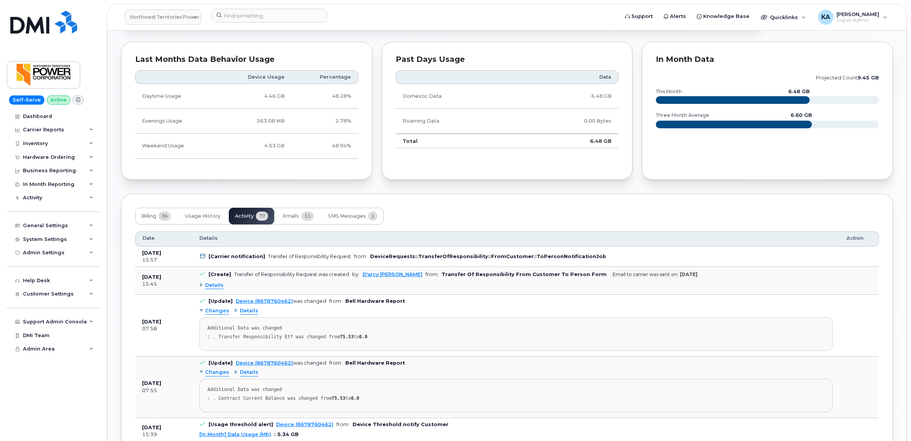
scroll to position [525, 0]
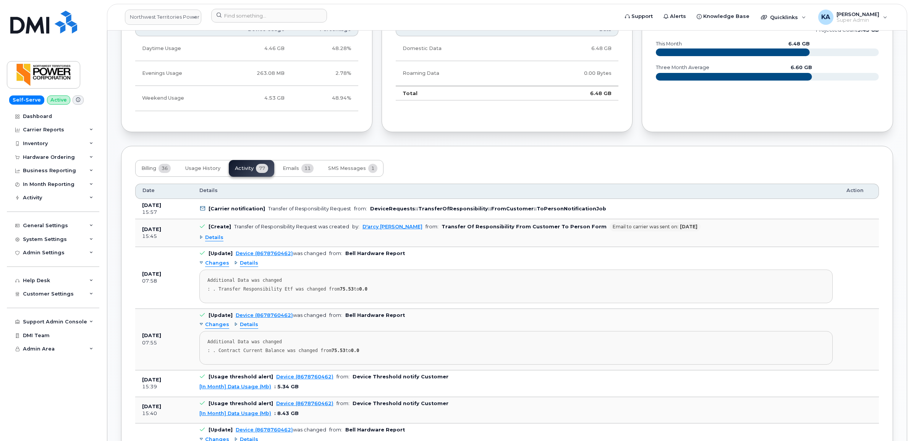
click at [213, 239] on span "Details" at bounding box center [214, 237] width 18 height 7
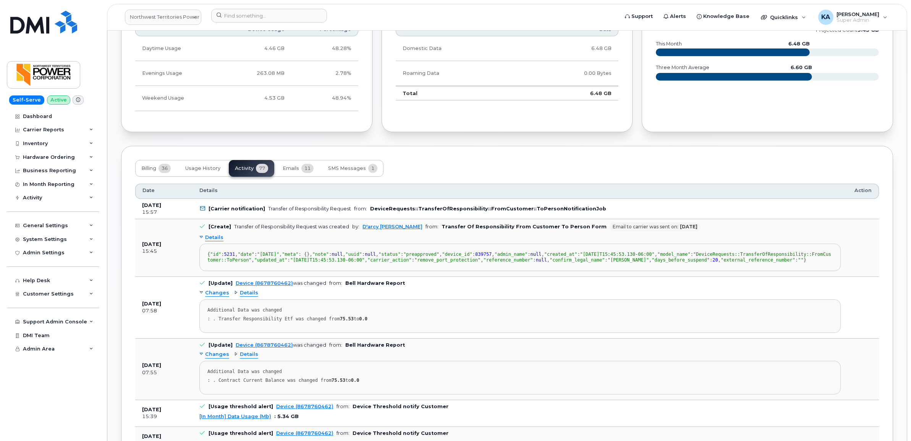
click at [213, 239] on span "Details" at bounding box center [214, 237] width 18 height 7
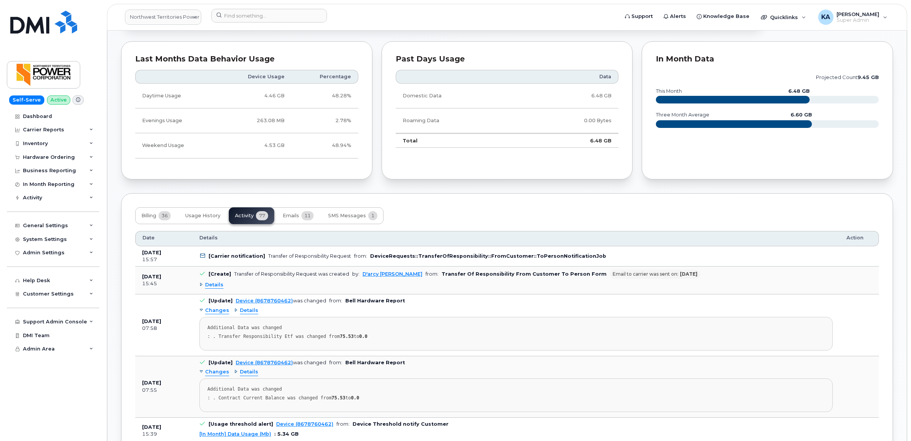
scroll to position [478, 0]
click at [296, 215] on span "Emails" at bounding box center [291, 216] width 16 height 6
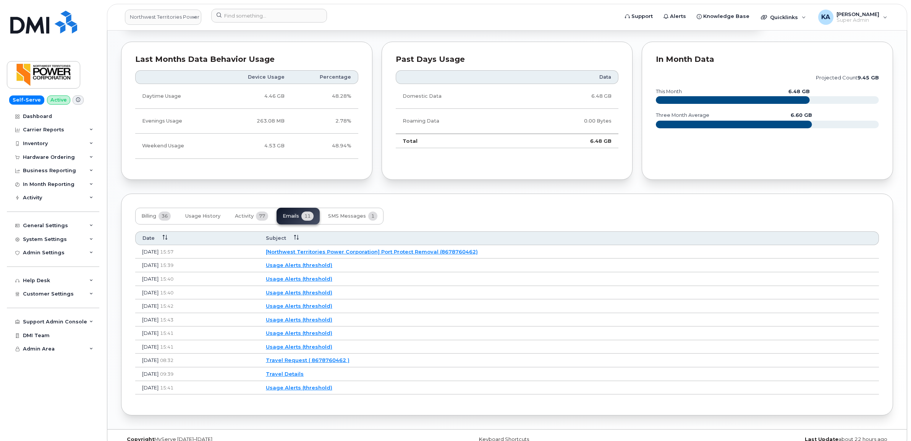
click at [331, 254] on link "[Northwest Territories Power Corporation] Port Protect Removal (8678760462)" at bounding box center [372, 252] width 212 height 6
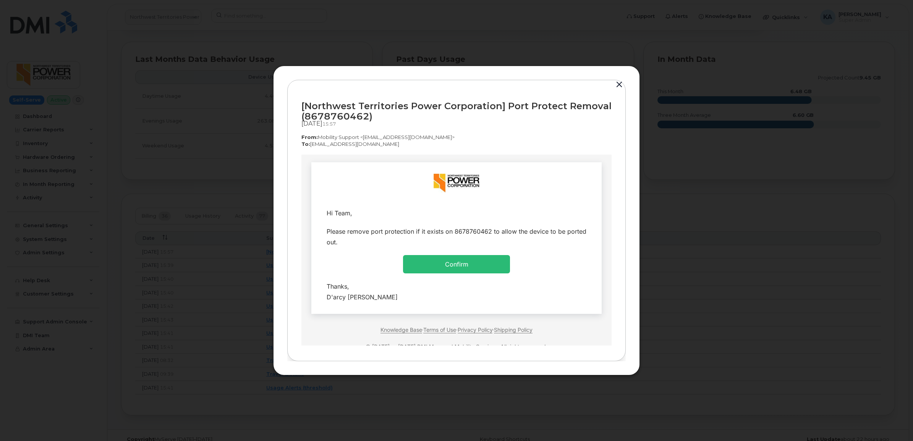
scroll to position [0, 0]
drag, startPoint x: 601, startPoint y: 258, endPoint x: 584, endPoint y: 233, distance: 30.4
copy div
drag, startPoint x: 321, startPoint y: 214, endPoint x: 347, endPoint y: 244, distance: 39.8
click at [347, 244] on tbody "Hi Team, Please remove port protection if it exists on 8678760462 to allow the …" at bounding box center [456, 255] width 279 height 102
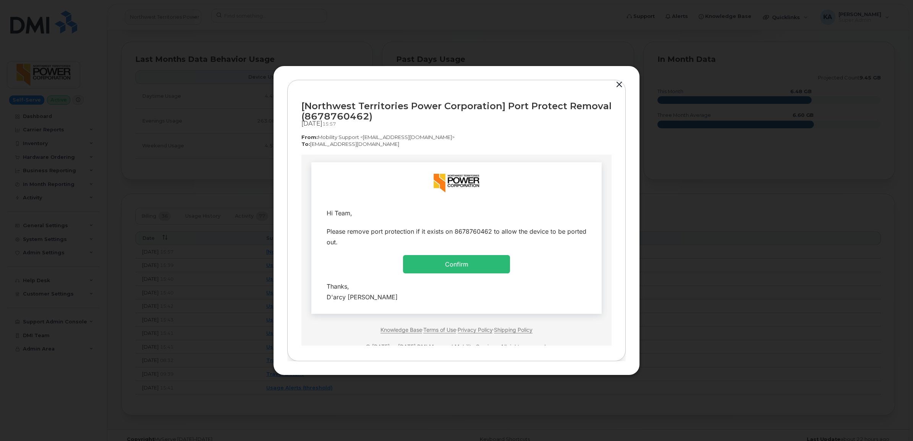
drag, startPoint x: 347, startPoint y: 244, endPoint x: 341, endPoint y: 230, distance: 14.7
copy tbody "Hi Team, Please remove port protection if it exists on 8678760462 to allow the …"
drag, startPoint x: 321, startPoint y: 286, endPoint x: 368, endPoint y: 296, distance: 48.4
click at [368, 296] on td "Thanks, D'arcy Delorey" at bounding box center [456, 291] width 279 height 29
drag, startPoint x: 368, startPoint y: 296, endPoint x: 359, endPoint y: 296, distance: 8.8
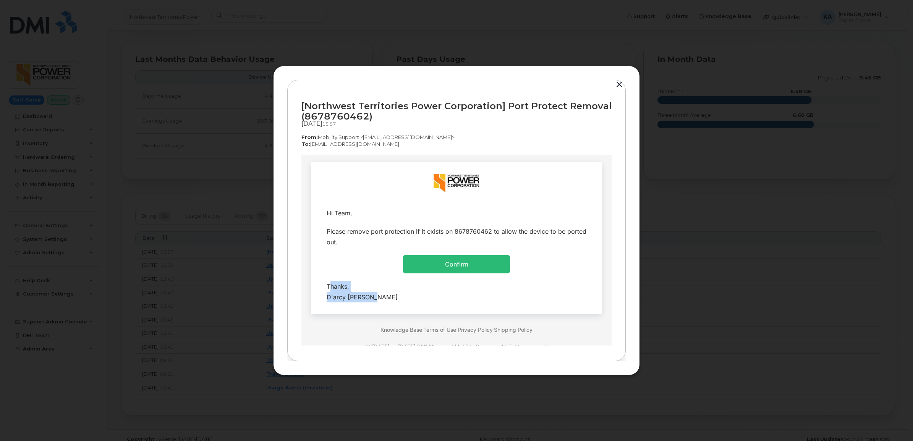
copy div "Thanks, D'arcy Delorey"
click at [436, 263] on td "Confirm" at bounding box center [456, 264] width 107 height 18
click at [618, 84] on button "button" at bounding box center [619, 84] width 11 height 11
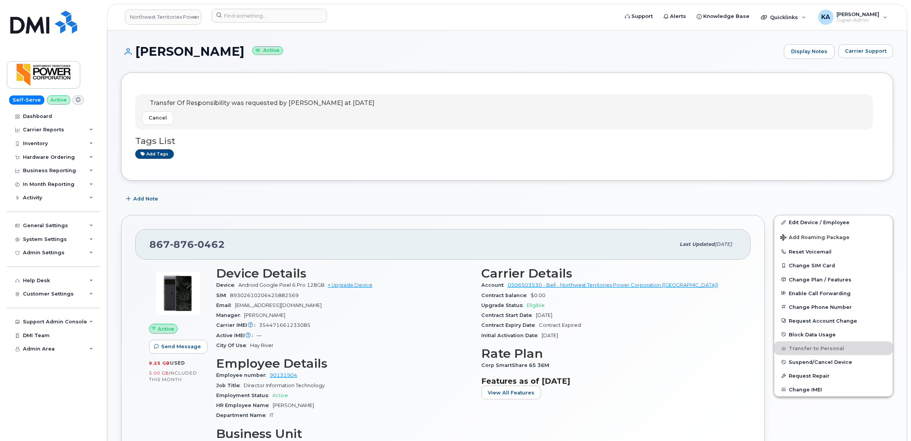
drag, startPoint x: 147, startPoint y: 101, endPoint x: 385, endPoint y: 105, distance: 237.7
click at [387, 105] on div "Transfer Of Responsibility was requested by D'arcy Delorey at Sep 09, 2025 Canc…" at bounding box center [504, 111] width 738 height 35
drag, startPoint x: 385, startPoint y: 105, endPoint x: 360, endPoint y: 102, distance: 24.6
copy p "Transfer Of Responsibility was requested by D'arcy Delorey at Sep 09, 2025"
click at [247, 18] on input at bounding box center [269, 16] width 116 height 14
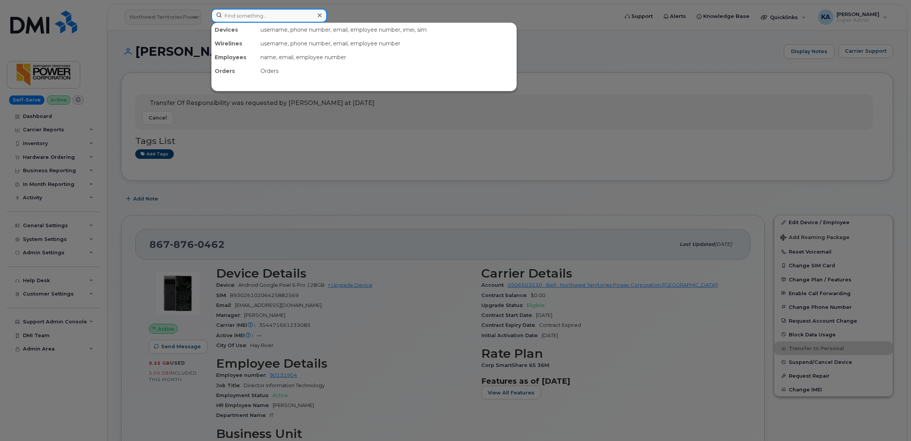
paste input "4508812300"
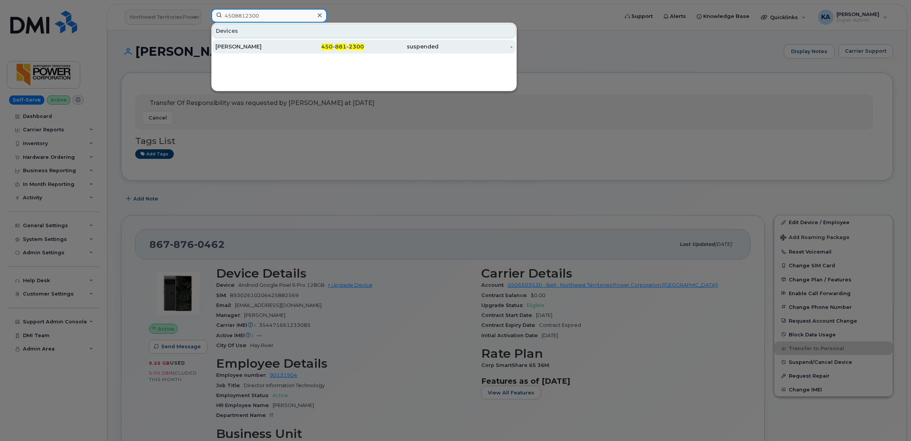
type input "4508812300"
click at [234, 47] on div "[PERSON_NAME]" at bounding box center [253, 47] width 75 height 8
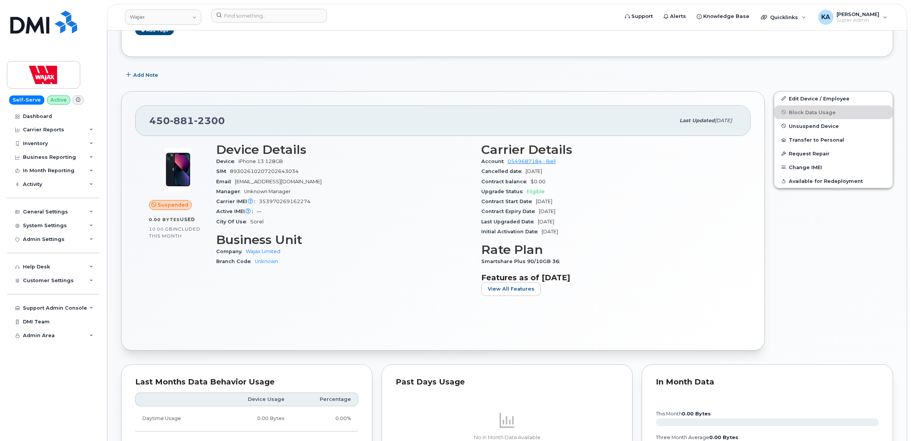
scroll to position [96, 0]
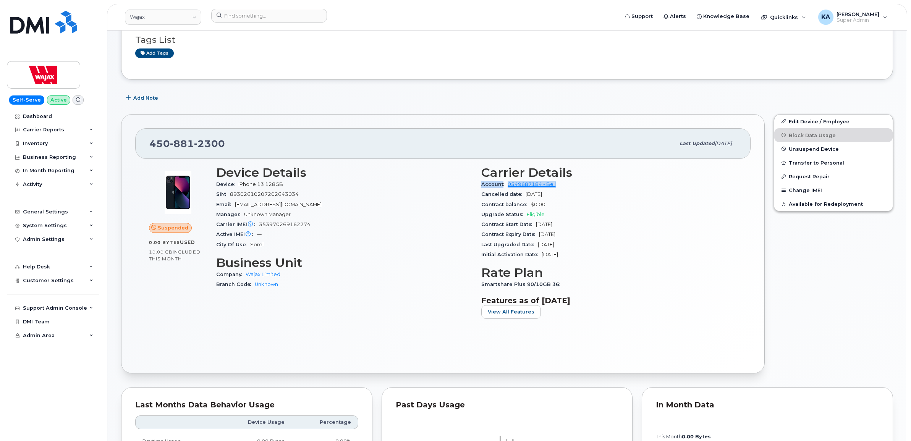
drag, startPoint x: 478, startPoint y: 185, endPoint x: 558, endPoint y: 186, distance: 79.9
click at [559, 186] on div "Carrier Details Account 0549687184 - Bell Cancelled date Sep 11, 2025 Contract …" at bounding box center [609, 245] width 265 height 169
drag, startPoint x: 558, startPoint y: 186, endPoint x: 548, endPoint y: 185, distance: 10.7
copy div "Account 0549687184 - Bell"
click at [34, 283] on span "Customer Settings" at bounding box center [48, 281] width 51 height 6
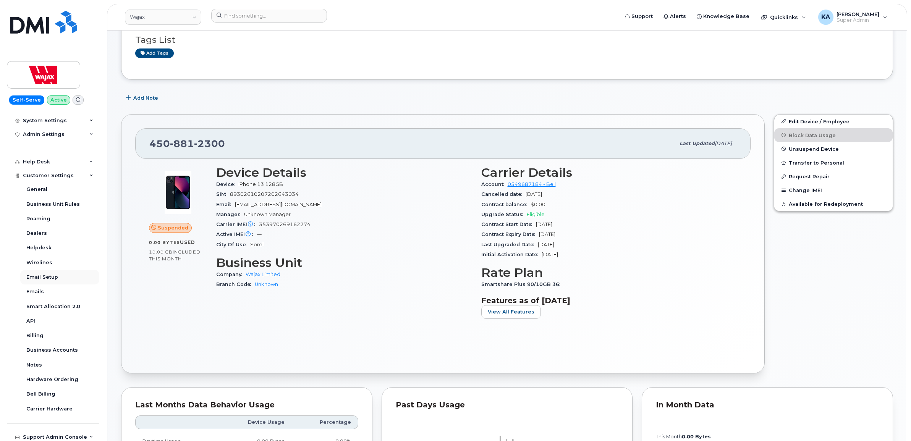
scroll to position [138, 0]
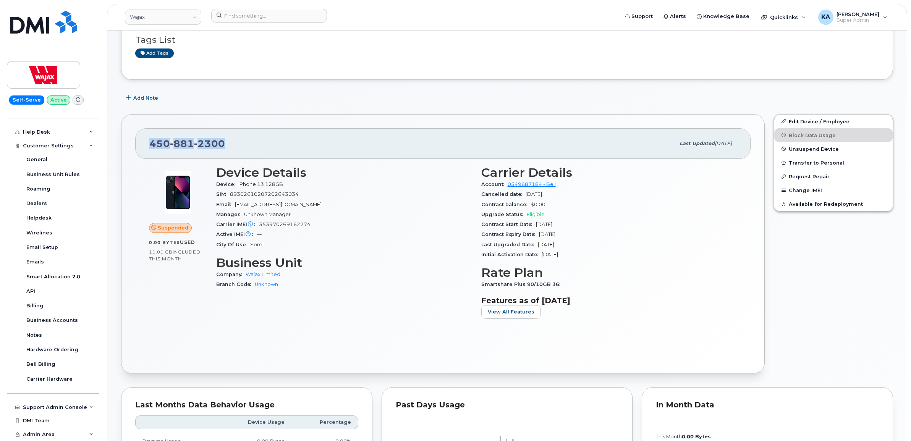
drag, startPoint x: 225, startPoint y: 143, endPoint x: 138, endPoint y: 144, distance: 87.5
click at [138, 144] on div "450 881 2300 Last updated Sep 09, 2025" at bounding box center [443, 143] width 616 height 31
drag, startPoint x: 139, startPoint y: 145, endPoint x: 157, endPoint y: 144, distance: 18.0
copy span "450 881 2300"
drag, startPoint x: 420, startPoint y: 185, endPoint x: 414, endPoint y: 186, distance: 6.5
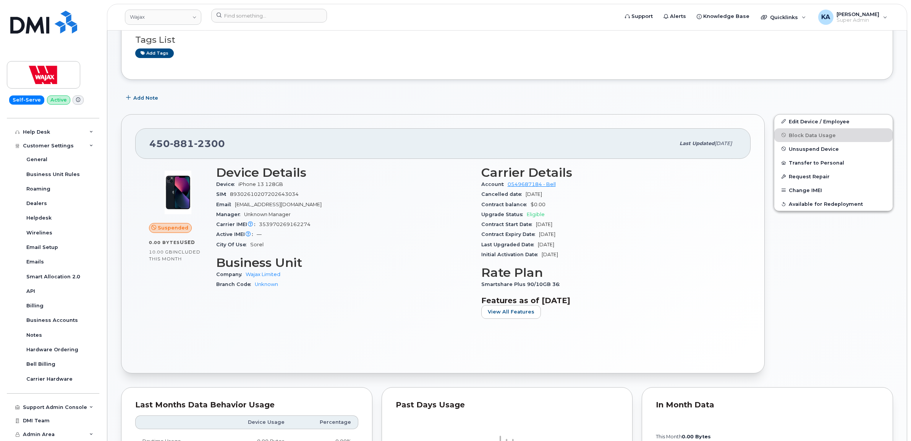
click at [420, 185] on div "Device iPhone 13 128GB" at bounding box center [344, 185] width 256 height 10
drag, startPoint x: 146, startPoint y: 144, endPoint x: 581, endPoint y: 254, distance: 448.3
click at [581, 254] on div "450 881 2300 Last updated Sep 09, 2025 Suspended 0.00 Bytes  used 10.00 GB  inc…" at bounding box center [443, 243] width 644 height 259
drag, startPoint x: 581, startPoint y: 254, endPoint x: 526, endPoint y: 233, distance: 58.9
copy div "450 881 2300 Last updated Sep 09, 2025 Suspended 0.00 Bytes  used 10.00 GB  inc…"
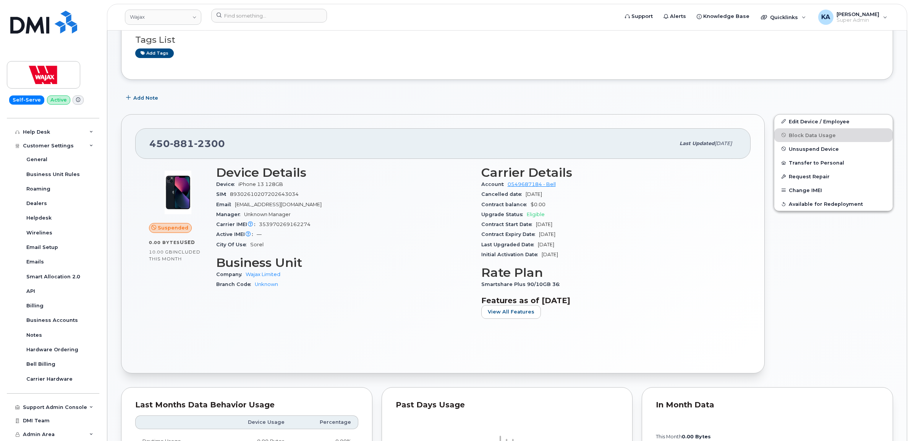
click at [250, 141] on div "450 881 2300" at bounding box center [412, 144] width 526 height 16
drag, startPoint x: 232, startPoint y: 144, endPoint x: 150, endPoint y: 143, distance: 81.8
click at [150, 143] on div "450 881 2300" at bounding box center [412, 144] width 526 height 16
drag, startPoint x: 150, startPoint y: 143, endPoint x: 157, endPoint y: 143, distance: 6.5
copy span "450 881 2300"
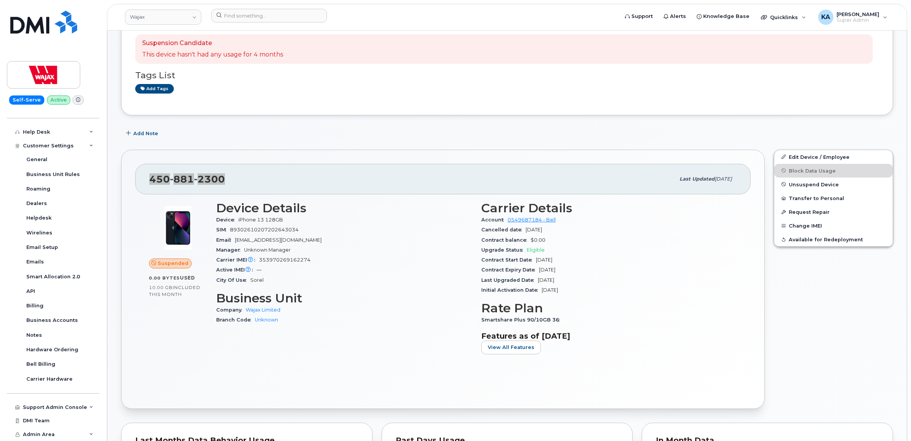
scroll to position [0, 0]
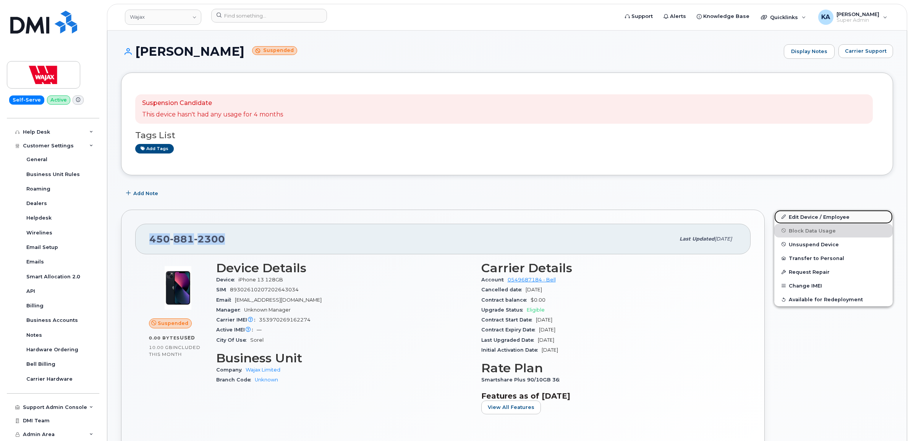
click at [820, 216] on link "Edit Device / Employee" at bounding box center [834, 217] width 118 height 14
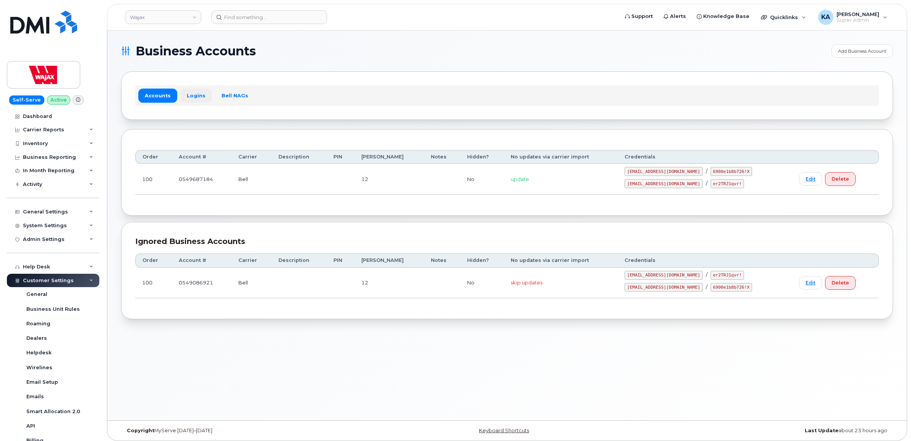
click at [187, 94] on link "Logins" at bounding box center [196, 96] width 32 height 14
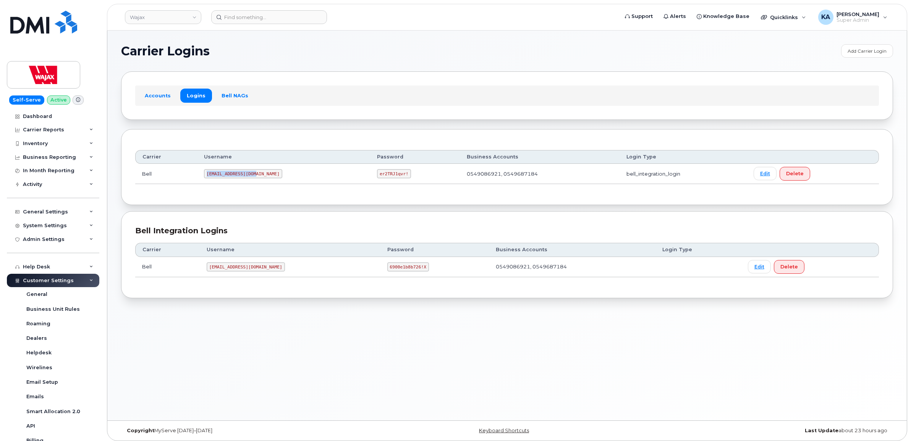
drag, startPoint x: 207, startPoint y: 175, endPoint x: 257, endPoint y: 176, distance: 50.1
click at [257, 176] on code "wajaxdmi@myserve.ca" at bounding box center [243, 173] width 78 height 9
drag, startPoint x: 256, startPoint y: 175, endPoint x: 248, endPoint y: 172, distance: 8.5
copy code "wajaxdmi@myserve.ca"
drag, startPoint x: 339, startPoint y: 175, endPoint x: 373, endPoint y: 175, distance: 33.6
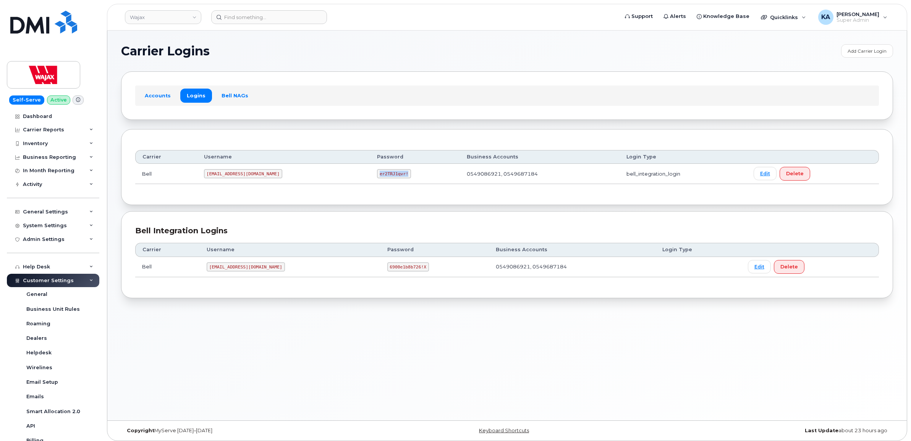
click at [374, 176] on td "er2TRJ1qvr!" at bounding box center [415, 174] width 90 height 20
drag, startPoint x: 373, startPoint y: 175, endPoint x: 361, endPoint y: 174, distance: 11.9
copy code "er2TRJ1qvr!"
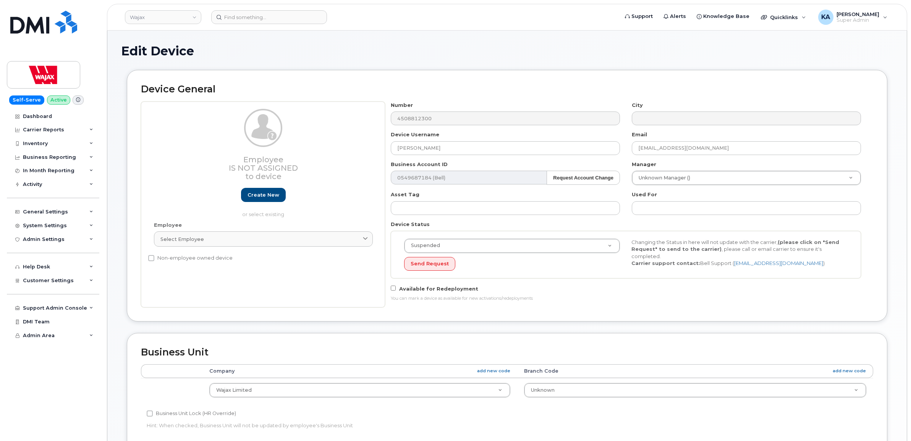
select select "23291732"
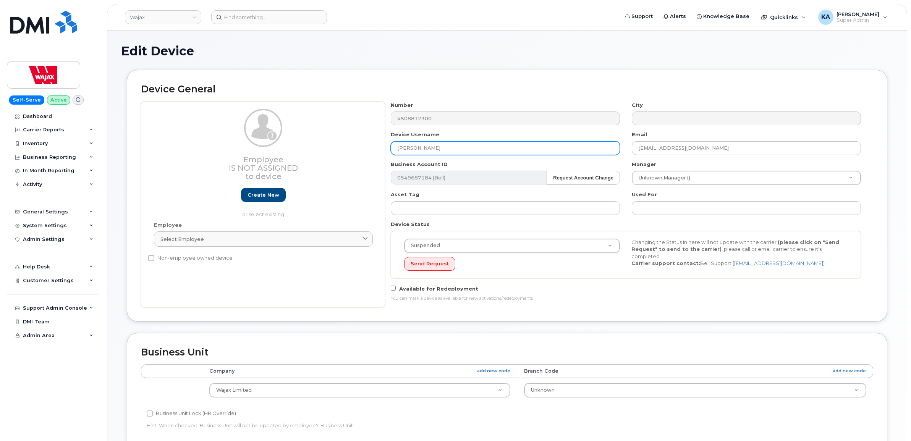
drag, startPoint x: 430, startPoint y: 149, endPoint x: 391, endPoint y: 148, distance: 39.4
click at [391, 148] on input "Riley Ulmer" at bounding box center [505, 148] width 229 height 14
paste input "JEAN CLAUDE LEDUC"
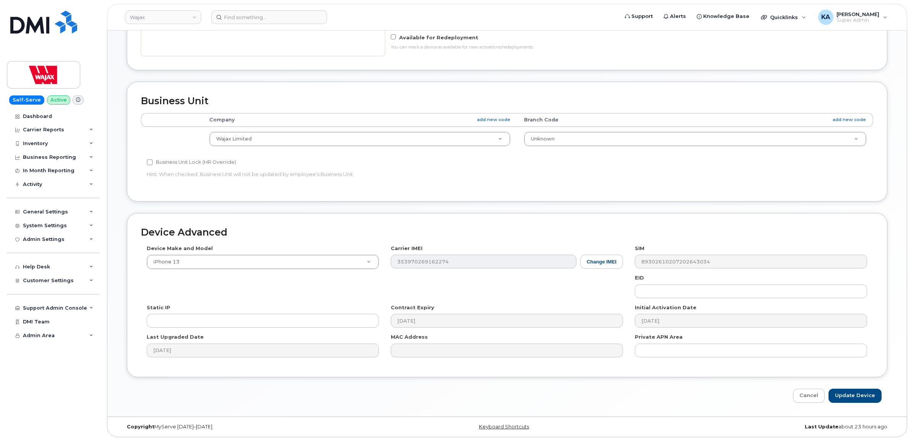
scroll to position [254, 0]
type input "JEAN CLAUDE LEDUC"
click at [852, 398] on input "Update Device" at bounding box center [855, 396] width 53 height 14
type input "Saving..."
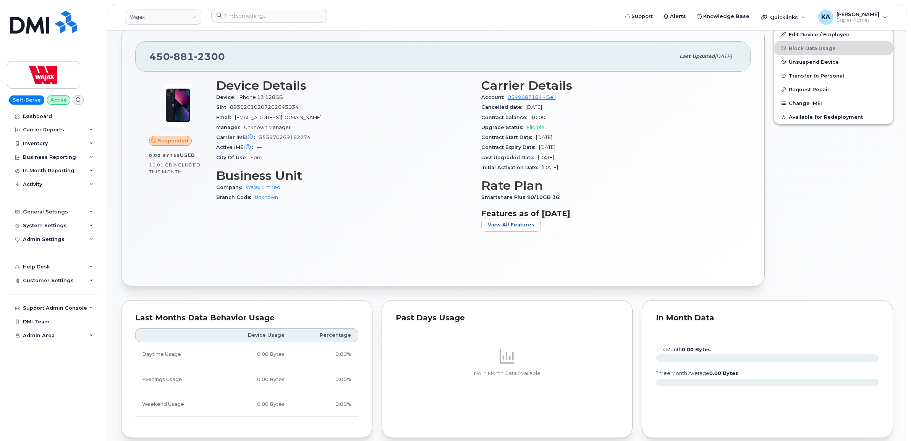
scroll to position [239, 0]
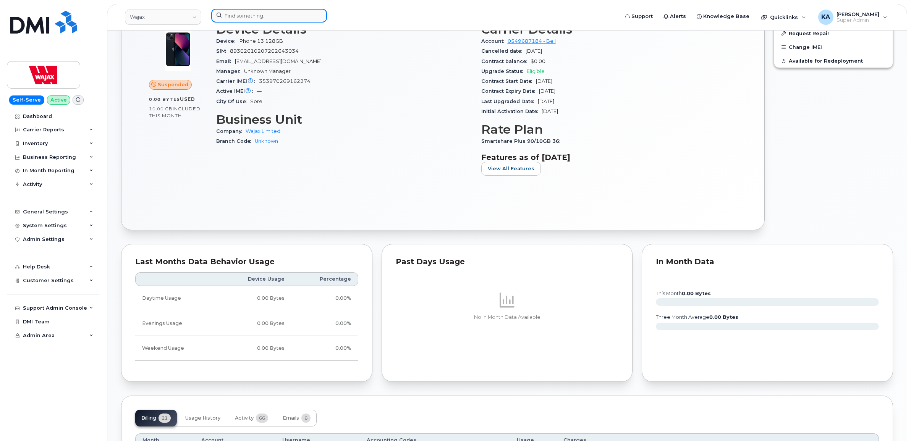
click at [238, 16] on input at bounding box center [269, 16] width 116 height 14
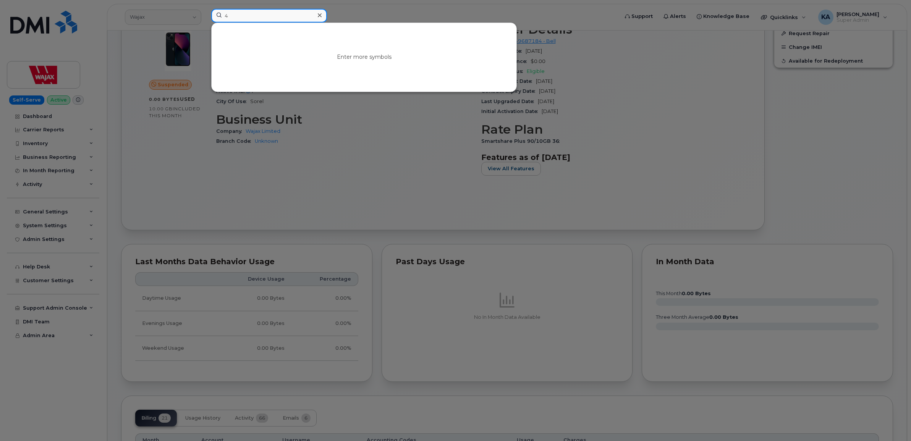
paste input "165299685"
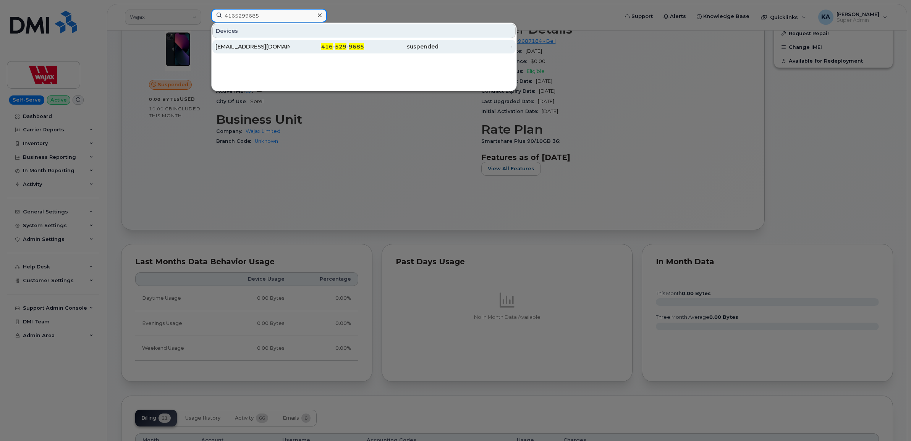
type input "4165299685"
click at [247, 47] on div "[EMAIL_ADDRESS][DOMAIN_NAME]" at bounding box center [253, 47] width 75 height 8
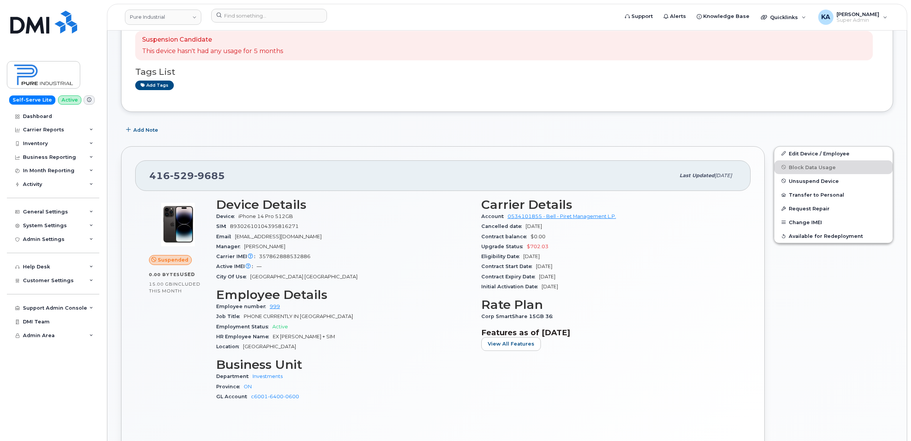
scroll to position [143, 0]
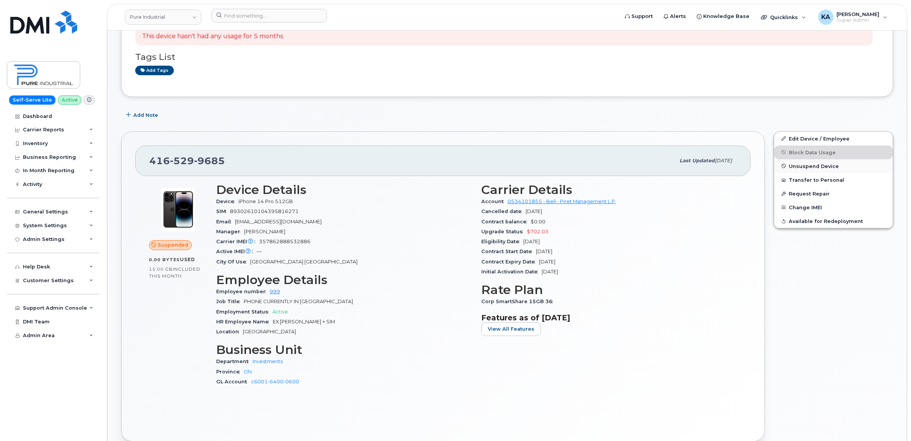
click at [802, 165] on span "Unsuspend Device" at bounding box center [814, 166] width 50 height 6
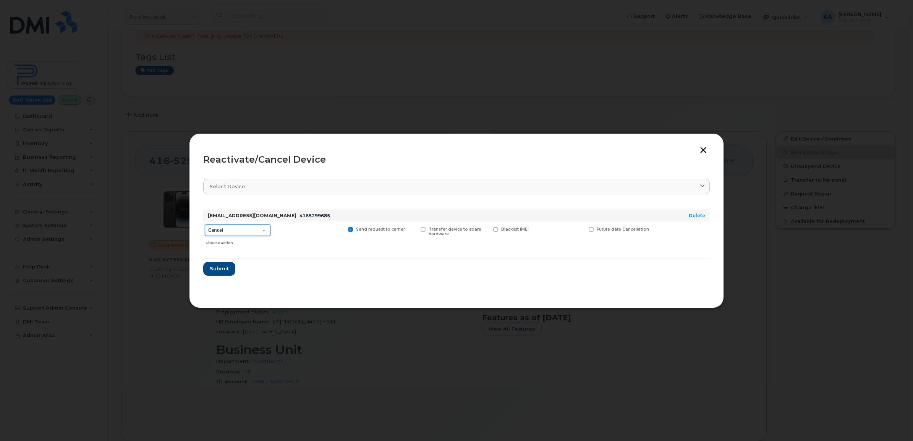
click at [264, 228] on select "Cancel Suspend - Extend Suspension Reactivate" at bounding box center [238, 230] width 66 height 11
select select "[object Object]"
click at [205, 225] on select "Cancel Suspend - Extend Suspension Reactivate" at bounding box center [238, 230] width 66 height 11
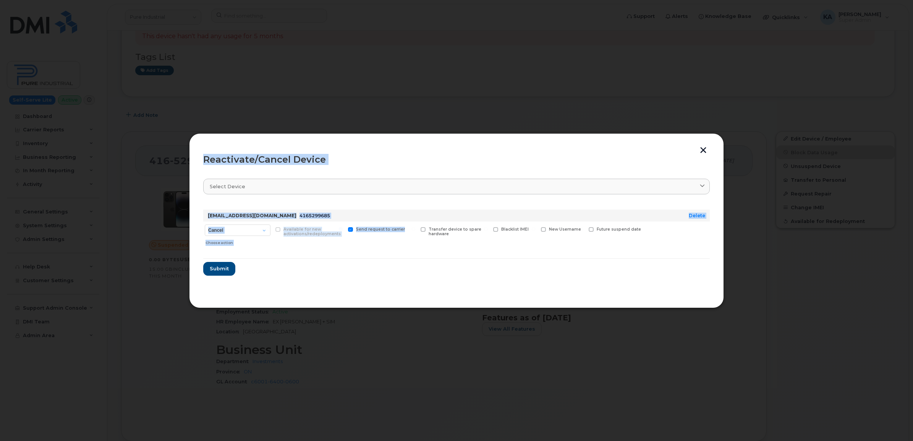
drag, startPoint x: 203, startPoint y: 159, endPoint x: 395, endPoint y: 236, distance: 207.2
click at [397, 236] on div "Reactivate/Cancel Device Select device Type first three symbols or more dhogan@…" at bounding box center [456, 220] width 507 height 147
drag, startPoint x: 395, startPoint y: 236, endPoint x: 390, endPoint y: 230, distance: 7.8
copy div "Reactivate/Cancel Device Select device Type first three symbols or more dhogan@…"
click at [212, 266] on span "Submit" at bounding box center [218, 268] width 19 height 7
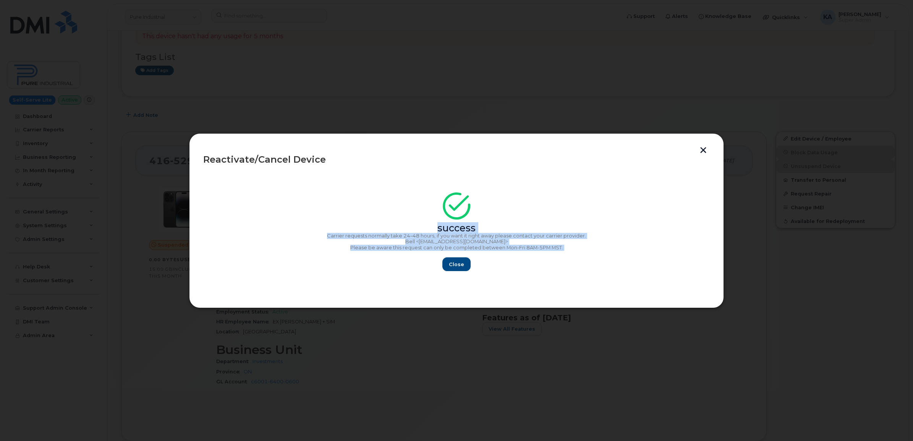
drag, startPoint x: 436, startPoint y: 228, endPoint x: 569, endPoint y: 252, distance: 135.1
click at [569, 252] on div "success Carrier requests normally take 24–48 hours, if you want it right away p…" at bounding box center [456, 234] width 507 height 75
drag, startPoint x: 568, startPoint y: 251, endPoint x: 549, endPoint y: 250, distance: 18.4
copy div "success Carrier requests normally take 24–48 hours, if you want it right away p…"
click at [456, 264] on span "Close" at bounding box center [456, 264] width 15 height 7
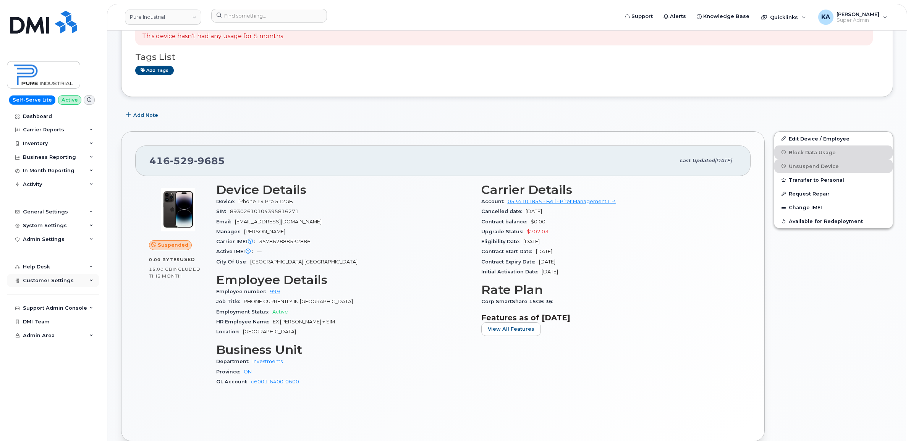
click at [41, 281] on span "Customer Settings" at bounding box center [48, 281] width 51 height 6
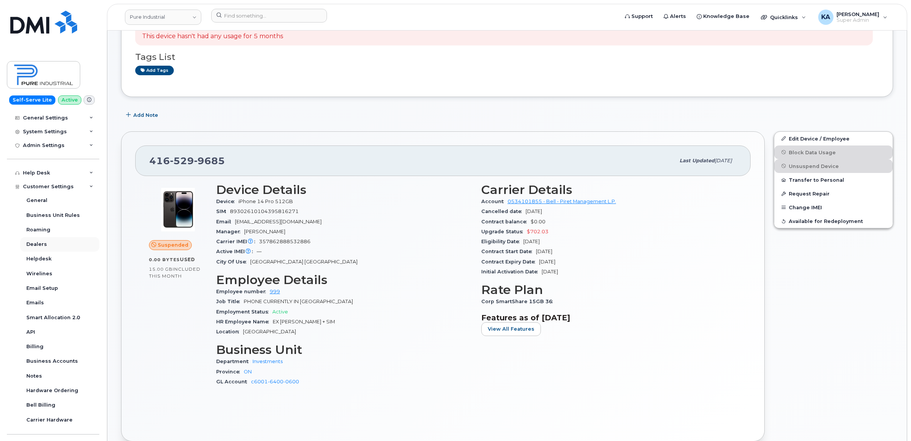
scroll to position [138, 0]
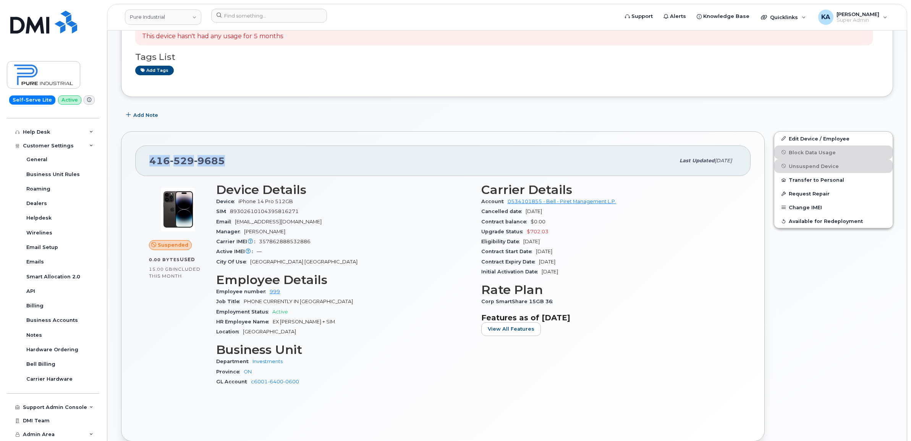
drag, startPoint x: 224, startPoint y: 160, endPoint x: 149, endPoint y: 161, distance: 74.5
click at [149, 161] on div "416 529 9685" at bounding box center [412, 161] width 526 height 16
drag, startPoint x: 149, startPoint y: 161, endPoint x: 156, endPoint y: 161, distance: 6.5
copy span "416 529 9685"
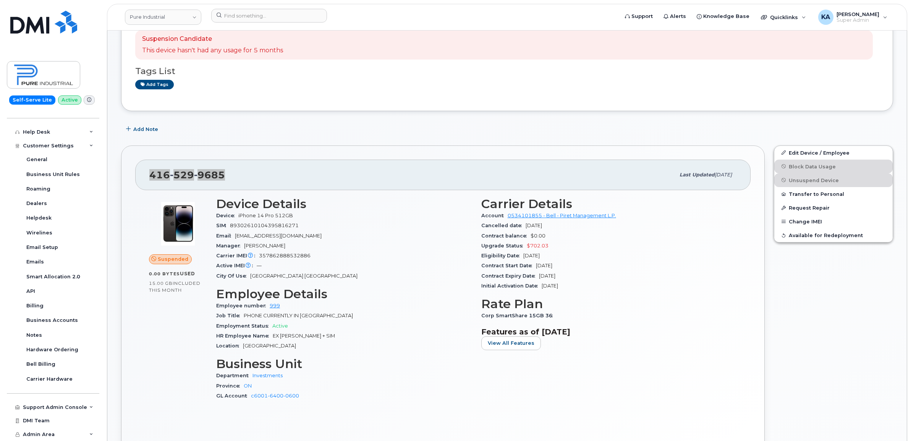
scroll to position [143, 0]
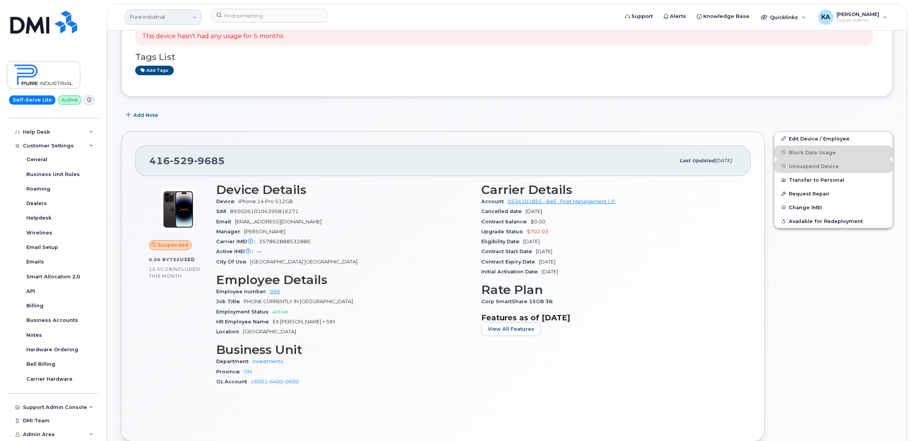
click at [155, 16] on link "Pure Industrial" at bounding box center [163, 17] width 76 height 15
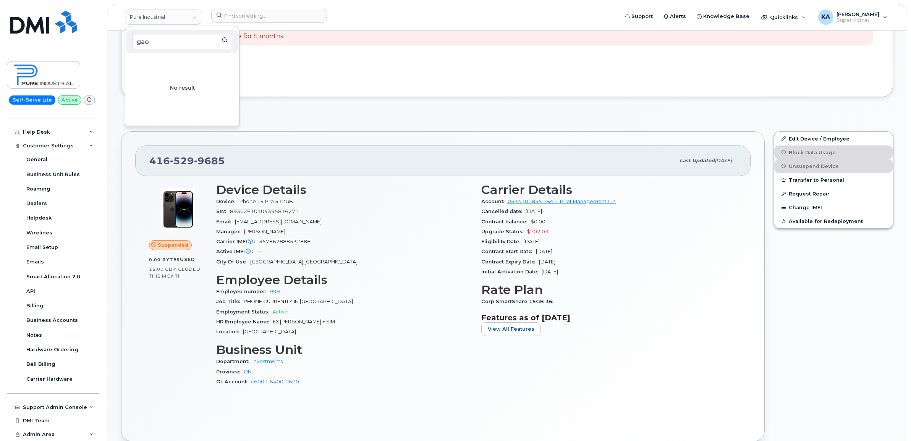
type input "gao"
click at [863, 14] on span "[PERSON_NAME]" at bounding box center [858, 14] width 43 height 6
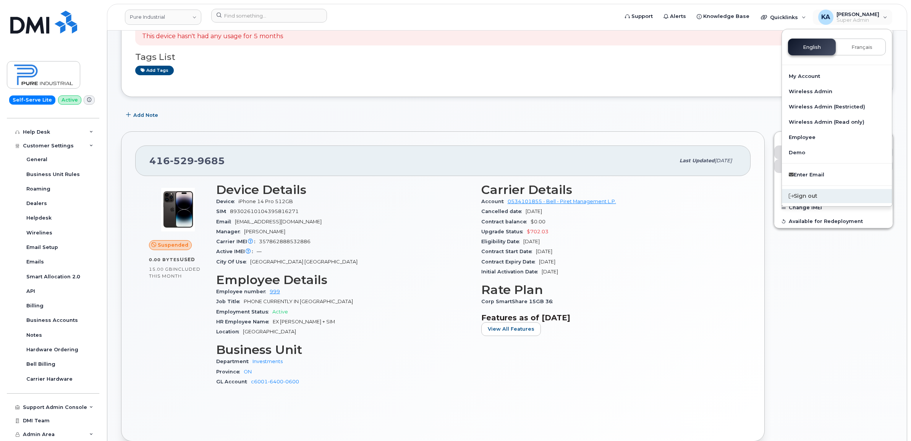
click at [804, 195] on div "Sign out" at bounding box center [837, 196] width 110 height 14
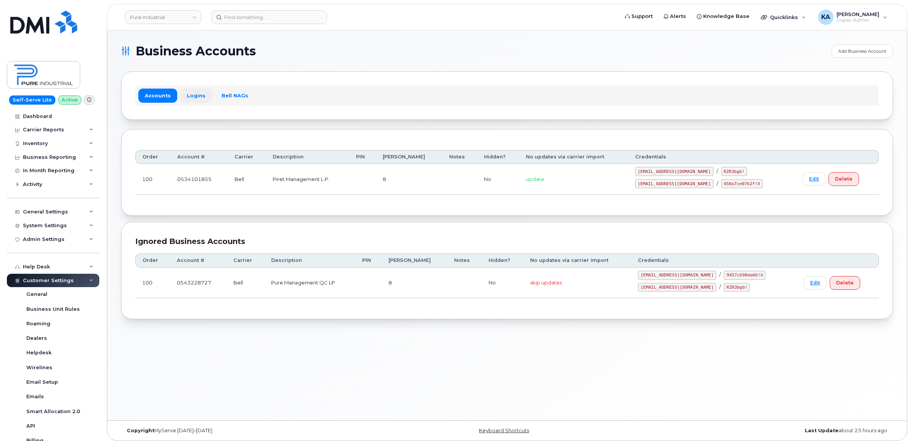
click at [191, 95] on link "Logins" at bounding box center [196, 96] width 32 height 14
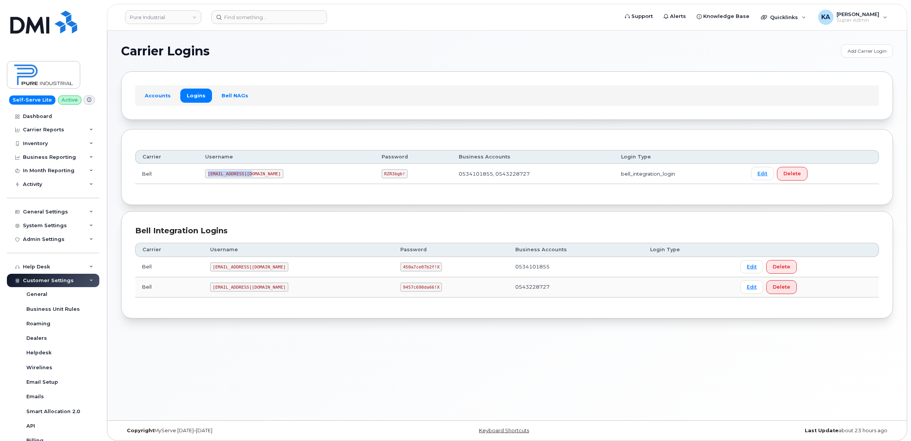
drag, startPoint x: 211, startPoint y: 176, endPoint x: 254, endPoint y: 178, distance: 43.6
click at [254, 178] on code "[EMAIL_ADDRESS][DOMAIN_NAME]" at bounding box center [244, 173] width 78 height 9
drag, startPoint x: 254, startPoint y: 178, endPoint x: 245, endPoint y: 176, distance: 9.8
copy code "[EMAIL_ADDRESS][DOMAIN_NAME]"
drag, startPoint x: 336, startPoint y: 176, endPoint x: 360, endPoint y: 176, distance: 24.1
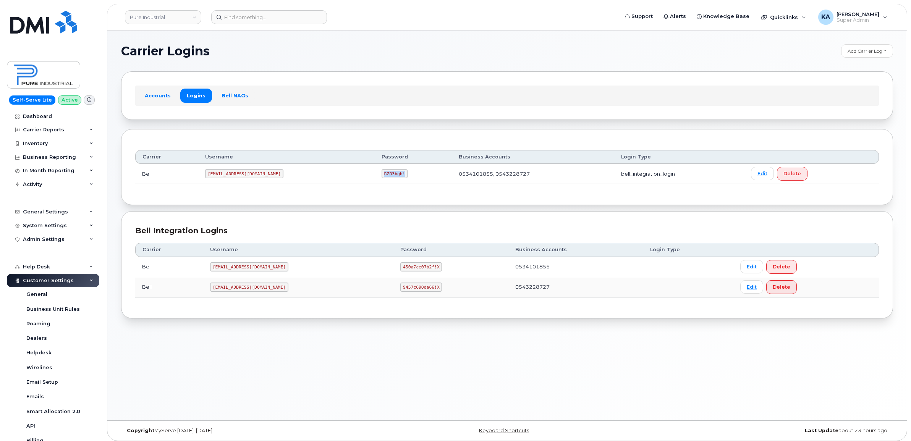
click at [375, 177] on td "RZR3bgb!" at bounding box center [413, 174] width 77 height 20
drag, startPoint x: 360, startPoint y: 176, endPoint x: 345, endPoint y: 175, distance: 15.4
copy code "RZR3bgb!"
